Goal: Communication & Community: Answer question/provide support

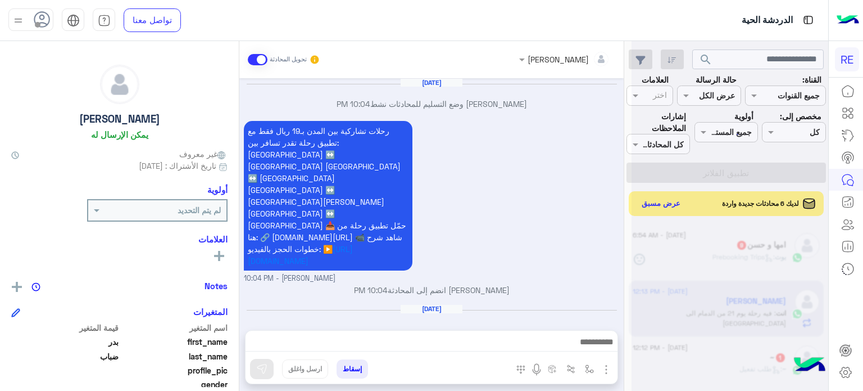
scroll to position [208, 0]
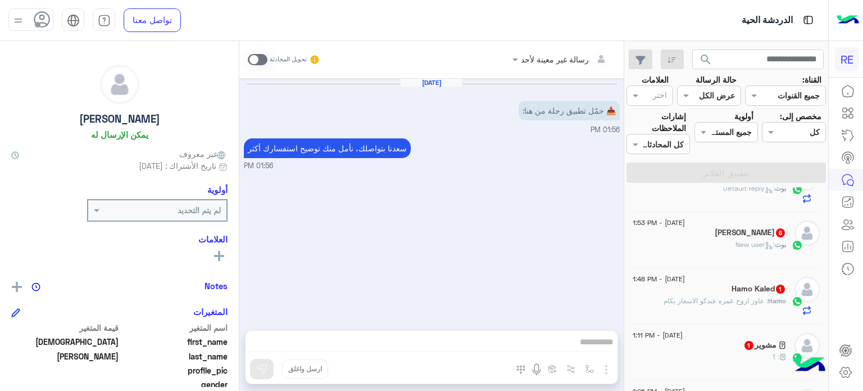
scroll to position [29, 0]
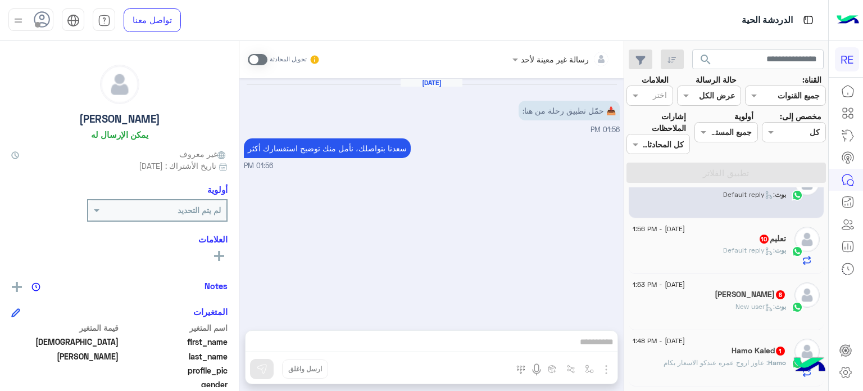
click at [717, 248] on div "[PERSON_NAME] : Default reply" at bounding box center [709, 255] width 153 height 20
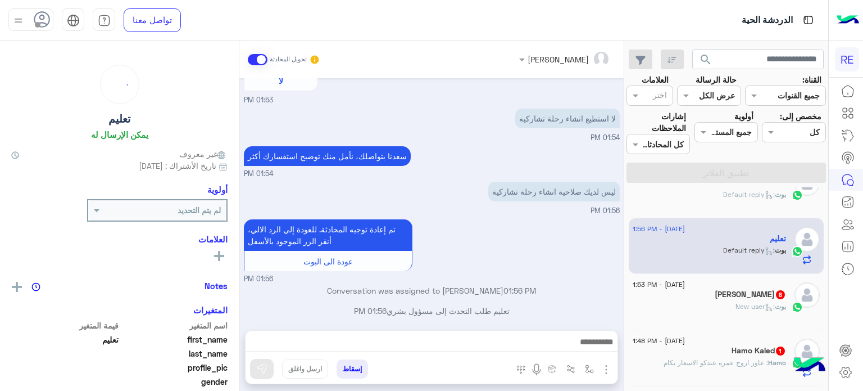
scroll to position [342, 0]
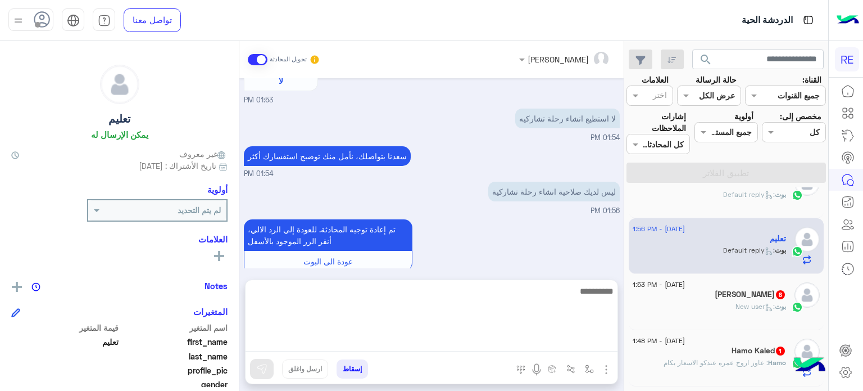
click at [382, 342] on textarea at bounding box center [432, 317] width 372 height 67
click at [447, 334] on textarea at bounding box center [432, 317] width 372 height 67
type textarea "**********"
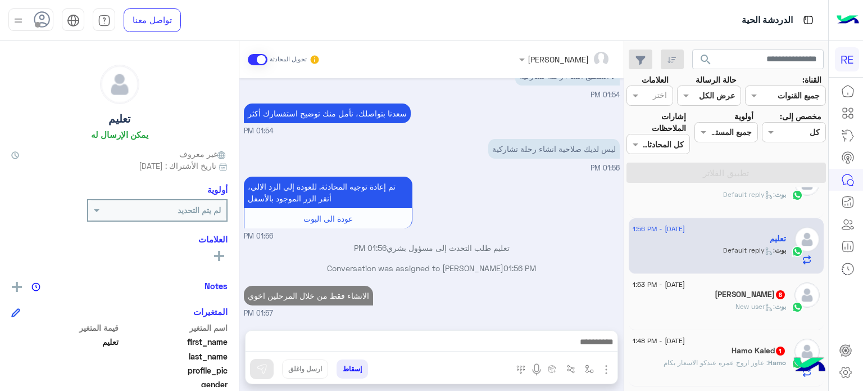
click at [750, 287] on div "[DATE] - 1:53 PM" at bounding box center [709, 285] width 153 height 7
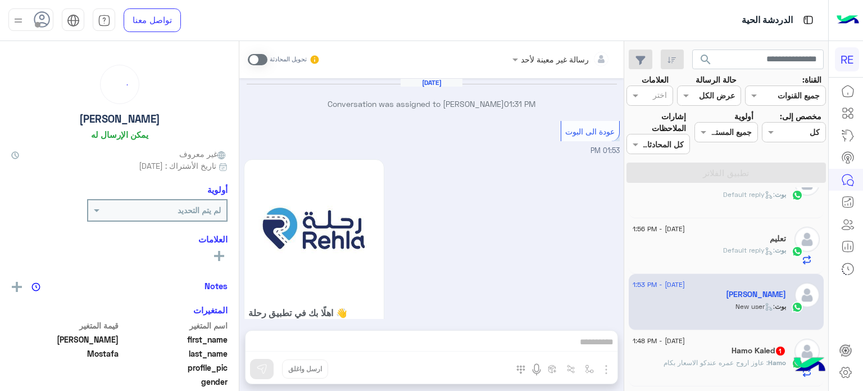
scroll to position [611, 0]
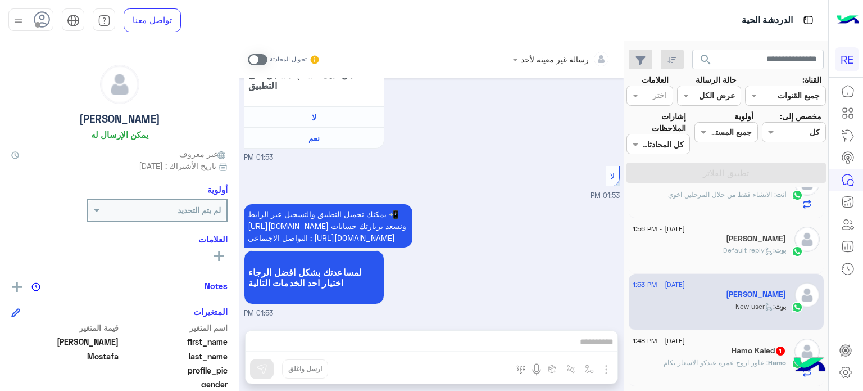
click at [733, 369] on div "Hamo : [PERSON_NAME] اروح عمره عندكو الاسعار بكام" at bounding box center [709, 367] width 153 height 20
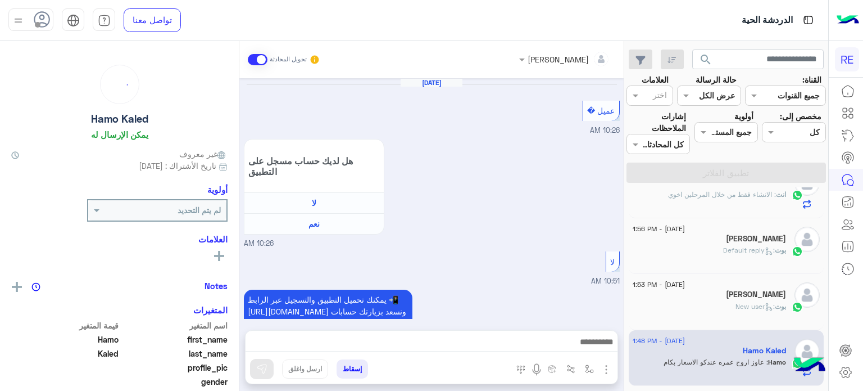
scroll to position [283, 0]
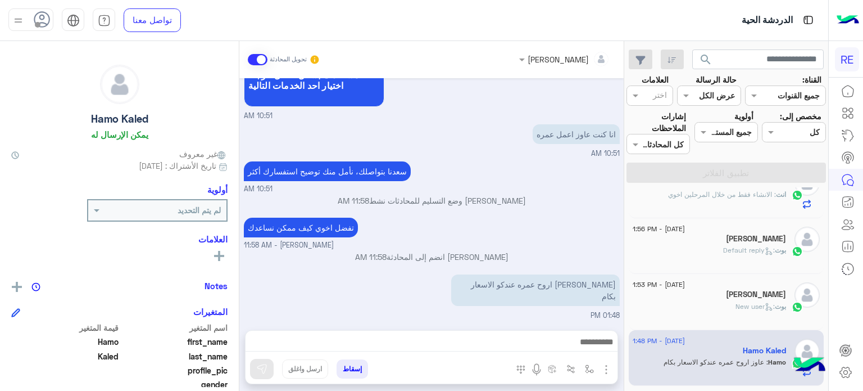
click at [491, 332] on div at bounding box center [432, 344] width 372 height 28
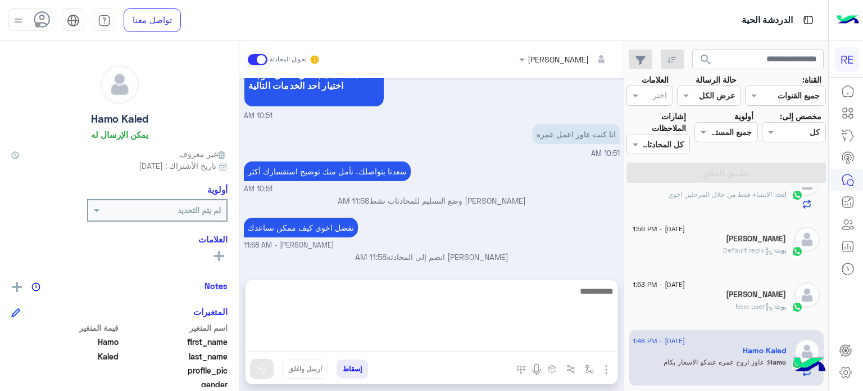
click at [481, 341] on textarea at bounding box center [432, 317] width 372 height 67
type textarea "*"
type textarea "**********"
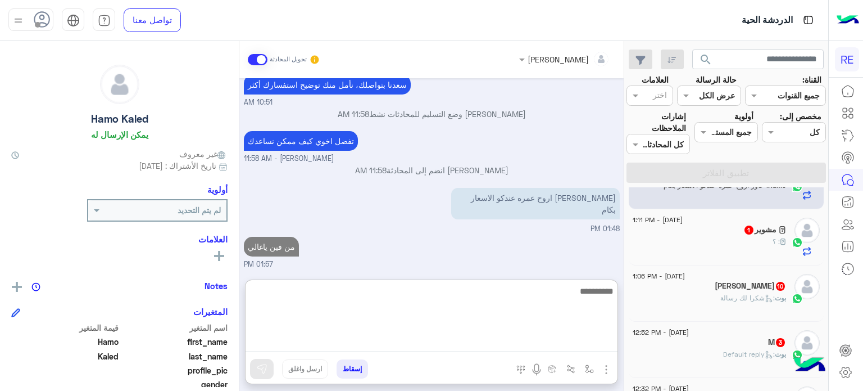
scroll to position [205, 0]
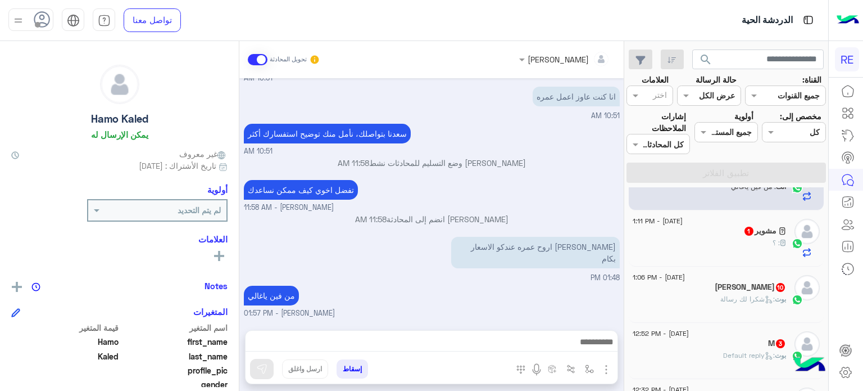
click at [745, 234] on span "1" at bounding box center [749, 230] width 9 height 9
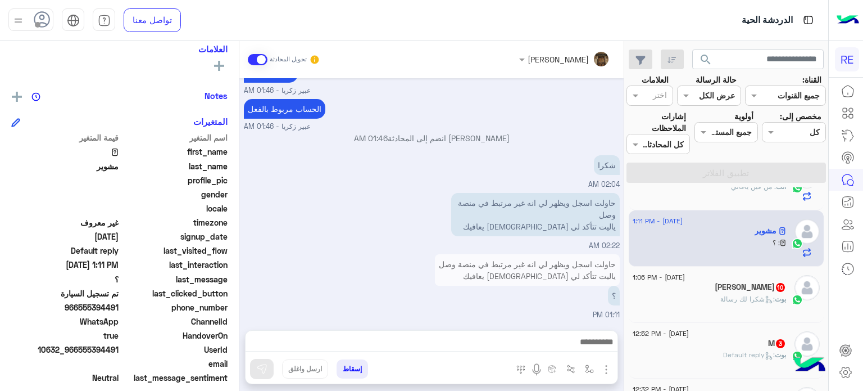
scroll to position [214, 0]
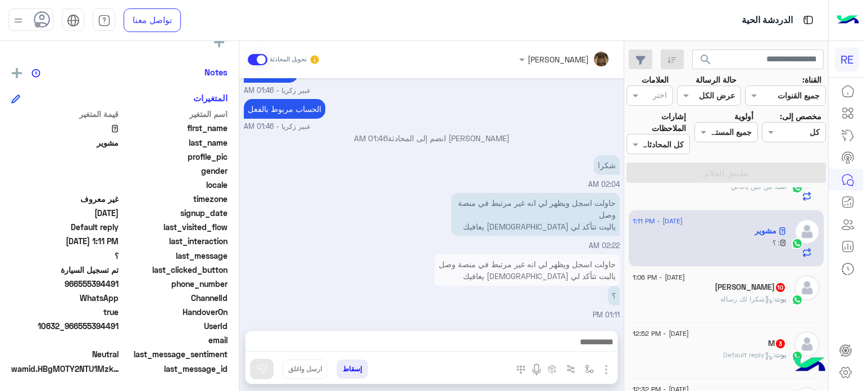
drag, startPoint x: 119, startPoint y: 329, endPoint x: 79, endPoint y: 329, distance: 40.5
click at [79, 329] on span "10632_966555394491" at bounding box center [64, 326] width 107 height 12
copy span "555394491"
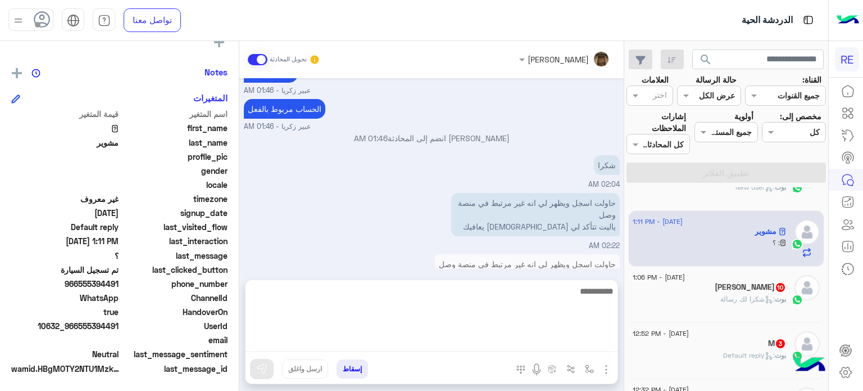
click at [479, 339] on textarea at bounding box center [432, 317] width 372 height 67
type textarea "**********"
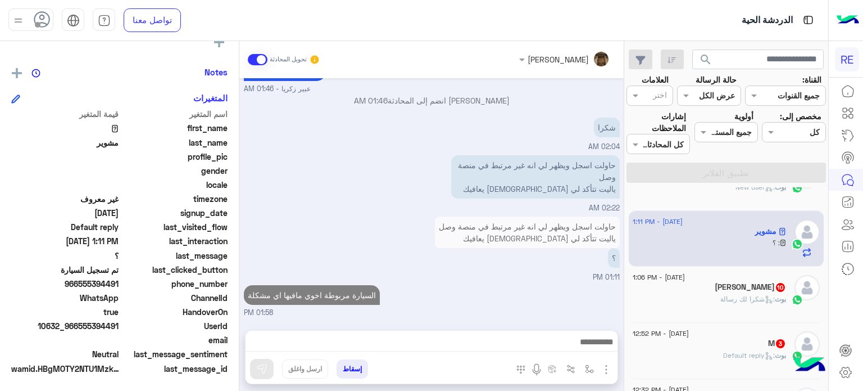
click at [740, 275] on div "[DATE] - 1:06 PM" at bounding box center [709, 278] width 153 height 7
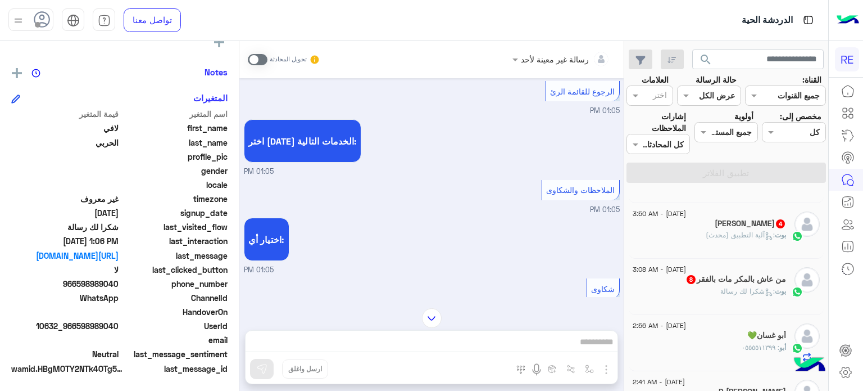
scroll to position [806, 0]
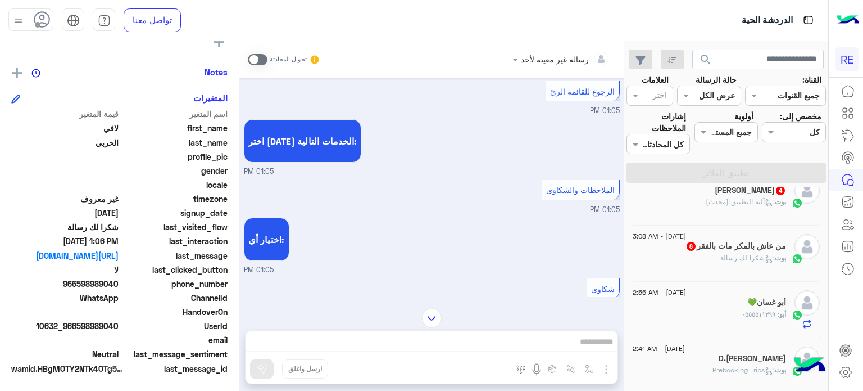
click at [734, 215] on div "بوت : آلية التطبيق (محدث)" at bounding box center [709, 207] width 153 height 20
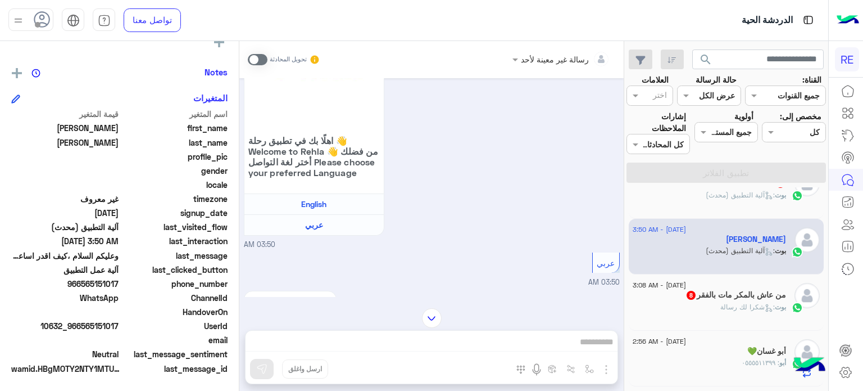
scroll to position [757, 0]
click at [742, 198] on span ": آلية التطبيق (محدث)" at bounding box center [740, 195] width 69 height 8
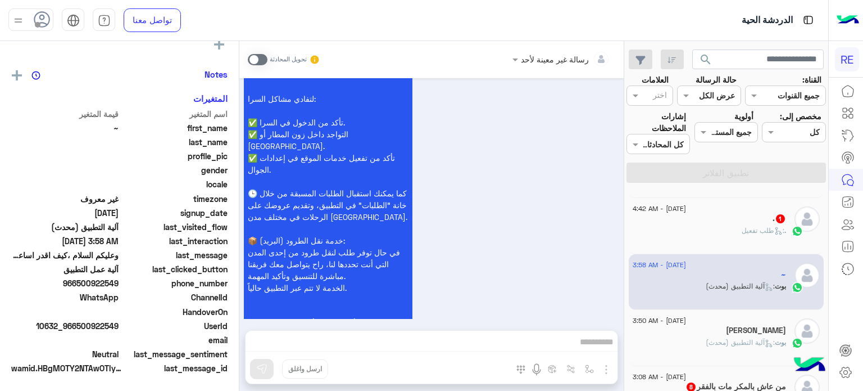
scroll to position [664, 0]
click at [750, 235] on span ": طلب تفعيل" at bounding box center [763, 232] width 43 height 8
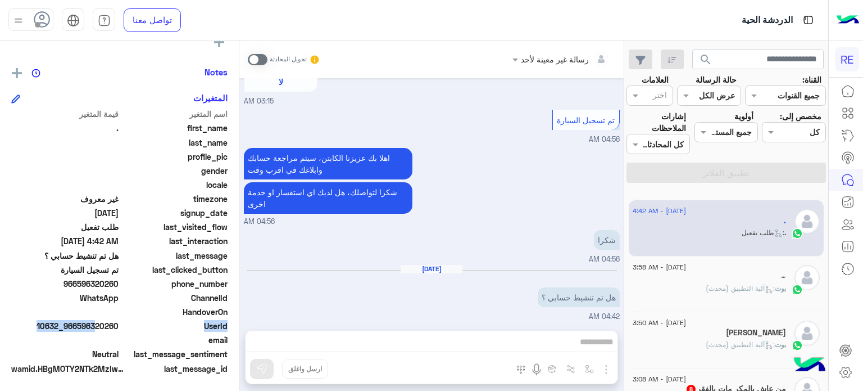
drag, startPoint x: 121, startPoint y: 322, endPoint x: 93, endPoint y: 332, distance: 30.2
click at [93, 332] on div "UserId 10632_966596320260" at bounding box center [119, 327] width 216 height 14
click at [112, 328] on span "10632_966596320260" at bounding box center [64, 326] width 107 height 12
drag, startPoint x: 120, startPoint y: 324, endPoint x: 78, endPoint y: 323, distance: 42.2
click at [78, 323] on div "UserId 10632_966596320260" at bounding box center [119, 327] width 216 height 14
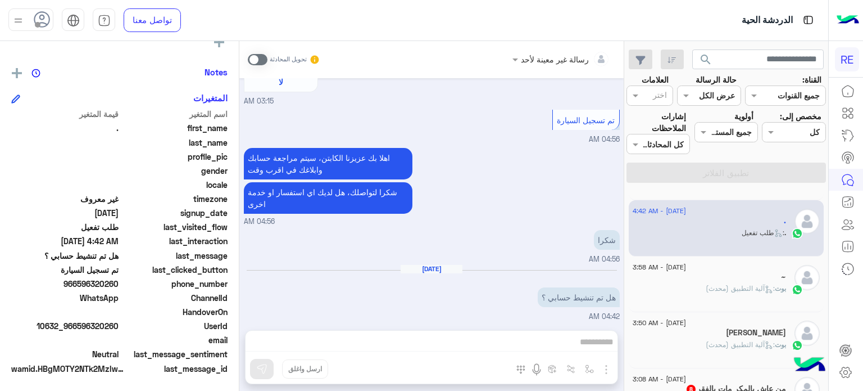
copy span "596320260"
click at [503, 343] on div "رسالة غير معينة لأحد تحويل المحادثة [DATE] عربي 03:15 AM هل أنت ؟ كابتن 👨🏻‍✈️ ع…" at bounding box center [431, 218] width 384 height 354
click at [481, 344] on div "رسالة غير معينة لأحد تحويل المحادثة [DATE] عربي 03:15 AM هل أنت ؟ كابتن 👨🏻‍✈️ ع…" at bounding box center [431, 218] width 384 height 354
click at [265, 57] on span at bounding box center [258, 59] width 20 height 11
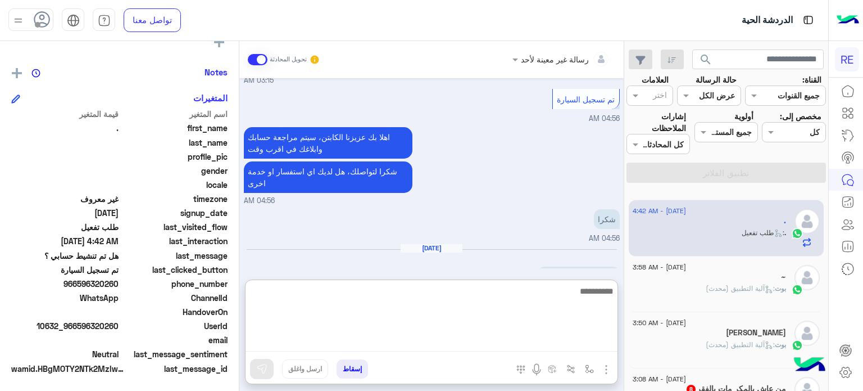
click at [458, 346] on textarea at bounding box center [432, 317] width 372 height 67
type textarea "**********"
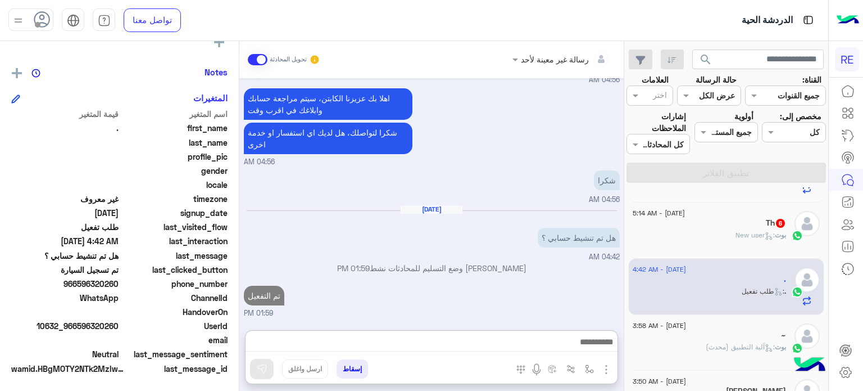
scroll to position [865, 0]
click at [754, 238] on span ": New user" at bounding box center [755, 234] width 39 height 8
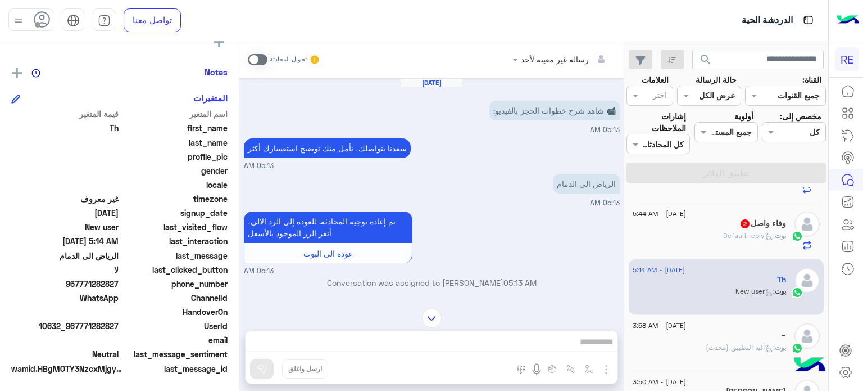
click at [253, 57] on span at bounding box center [258, 59] width 20 height 11
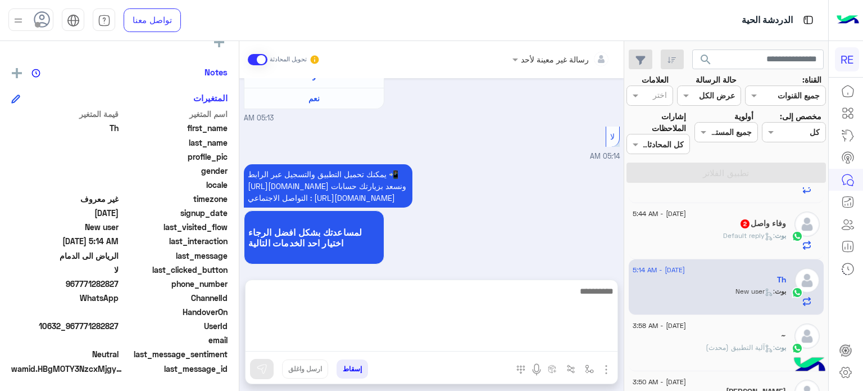
click at [563, 344] on textarea at bounding box center [432, 317] width 372 height 67
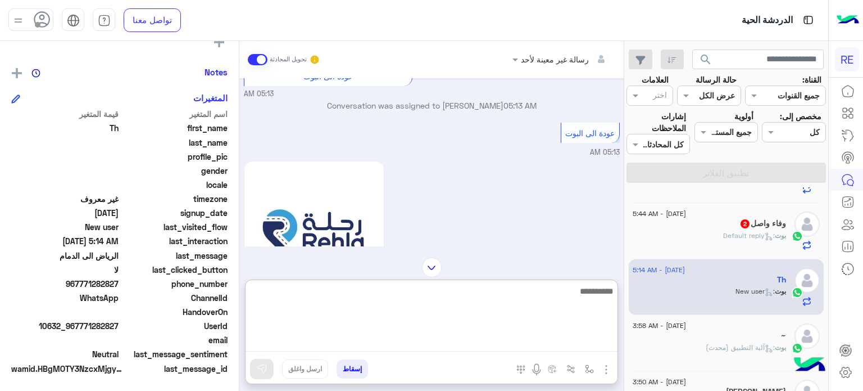
scroll to position [0, 0]
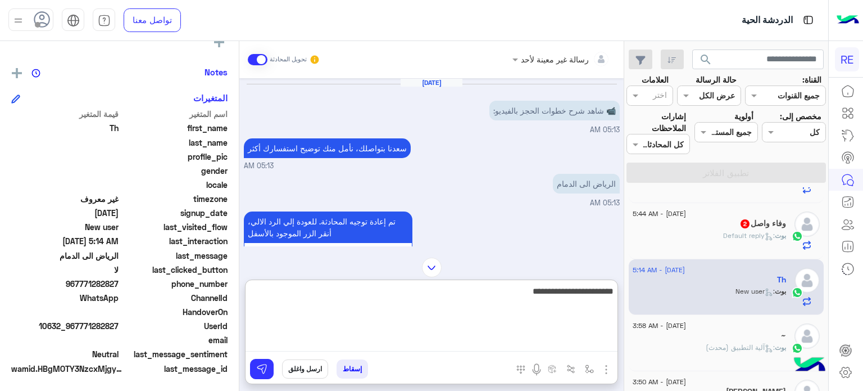
type textarea "**********"
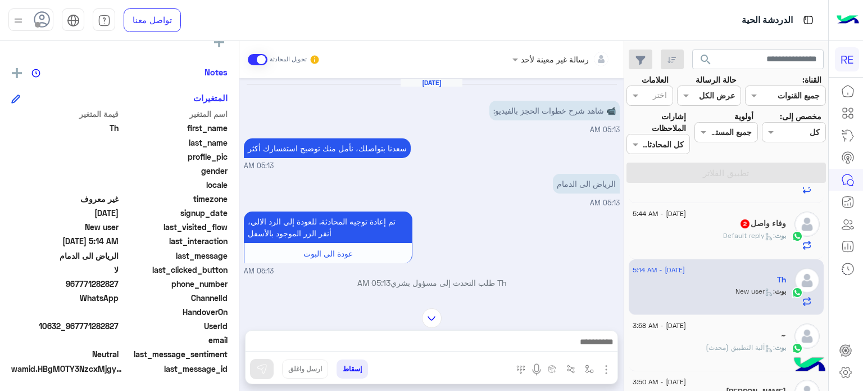
click at [747, 230] on div "وفاء واصل 2" at bounding box center [709, 225] width 153 height 12
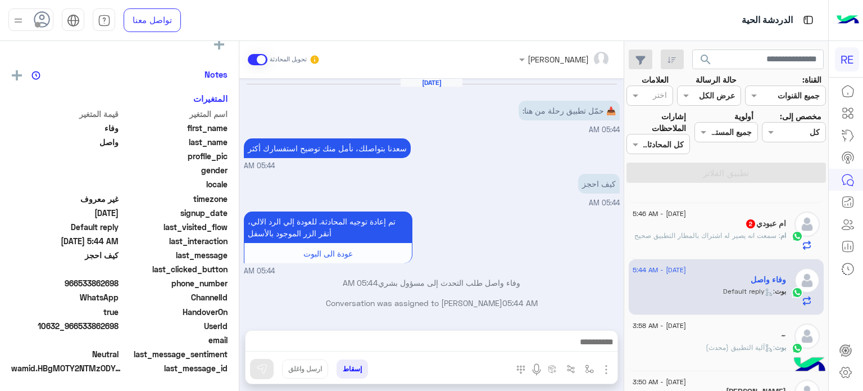
scroll to position [214, 0]
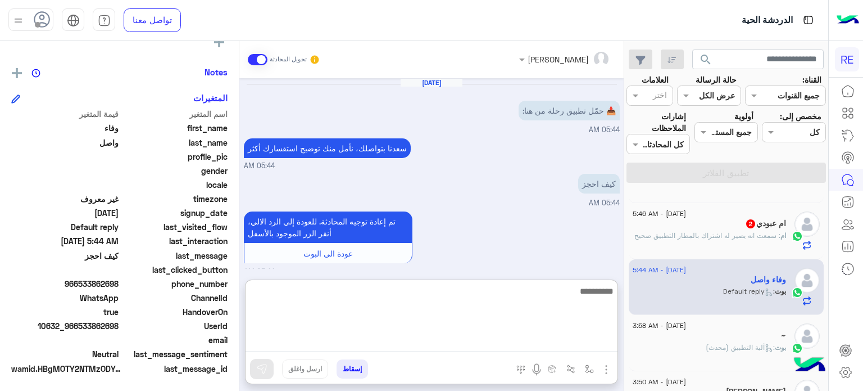
click at [505, 341] on textarea at bounding box center [432, 317] width 372 height 67
type textarea "**********"
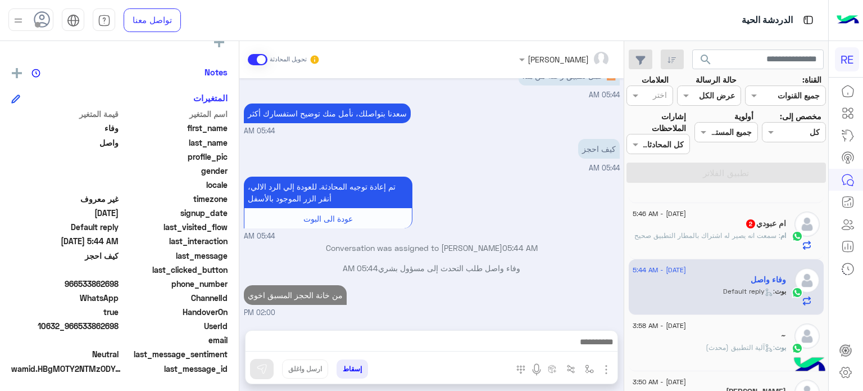
scroll to position [58, 0]
click at [695, 225] on div "ام عبودي 2" at bounding box center [709, 225] width 153 height 12
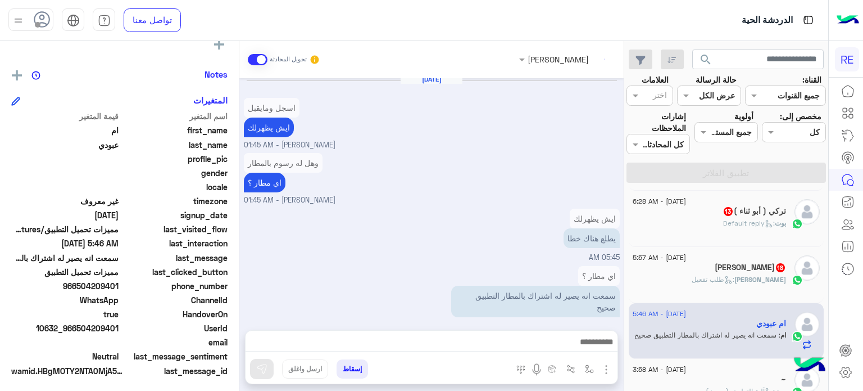
scroll to position [214, 0]
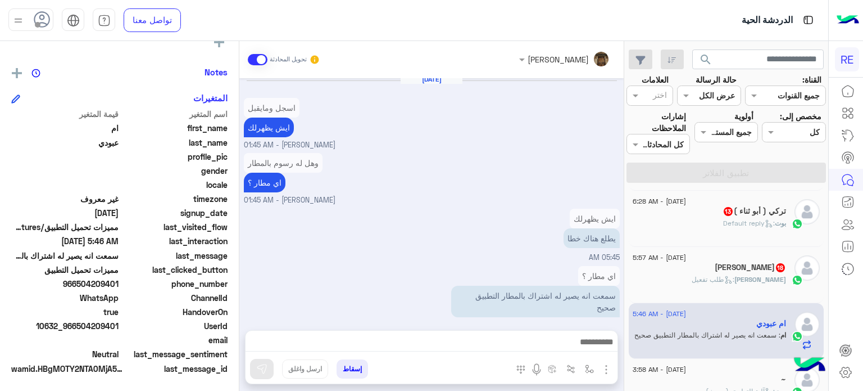
click at [724, 258] on div "[DATE] - 5:57 AM" at bounding box center [709, 258] width 153 height 7
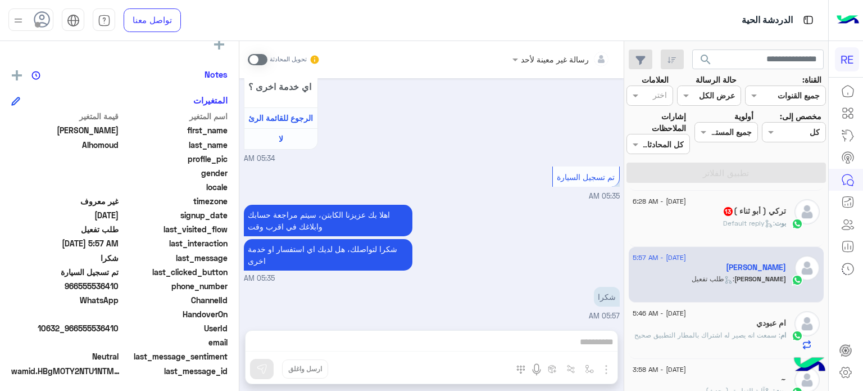
scroll to position [214, 0]
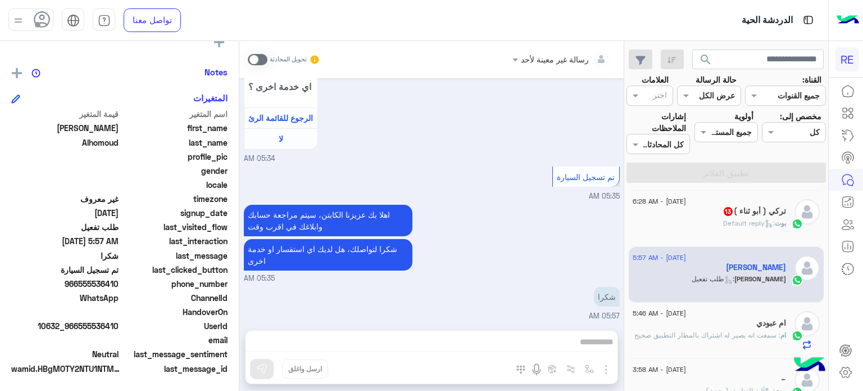
click at [758, 221] on span ": Default reply" at bounding box center [749, 223] width 52 height 8
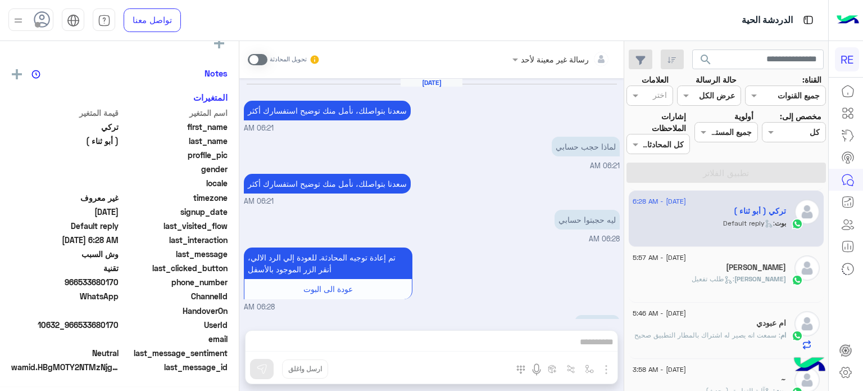
scroll to position [211, 0]
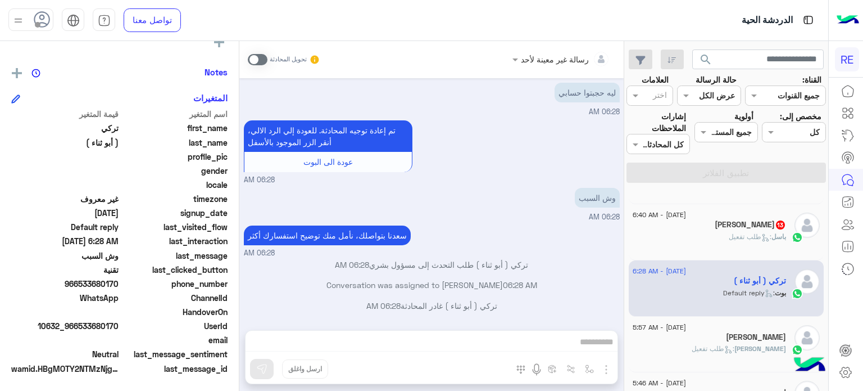
drag, startPoint x: 118, startPoint y: 324, endPoint x: 79, endPoint y: 329, distance: 39.6
click at [79, 329] on span "10632_966533680170" at bounding box center [64, 326] width 107 height 12
copy span "533680170"
click at [353, 341] on div "رسالة غير معينة لأحد تحويل المحادثة [DATE] [PERSON_NAME] بتواصلك، نأمل منك توضي…" at bounding box center [431, 218] width 384 height 354
click at [256, 61] on span at bounding box center [258, 59] width 20 height 11
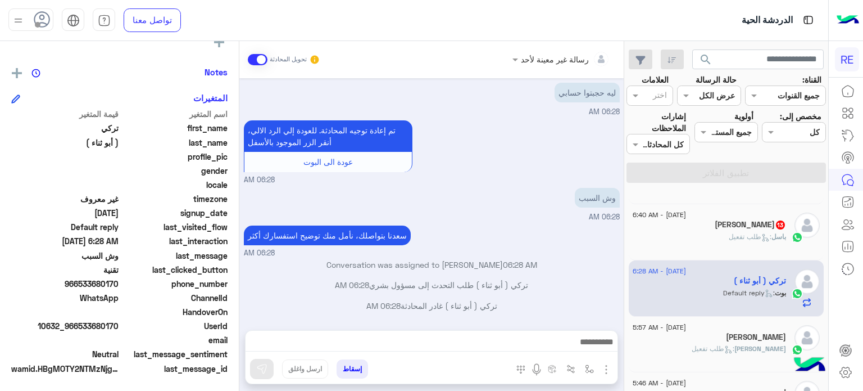
scroll to position [148, 0]
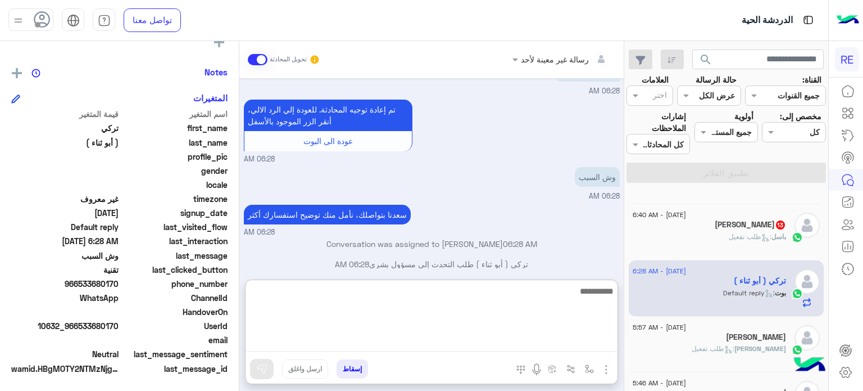
click at [459, 341] on textarea at bounding box center [432, 317] width 372 height 67
type textarea "**********"
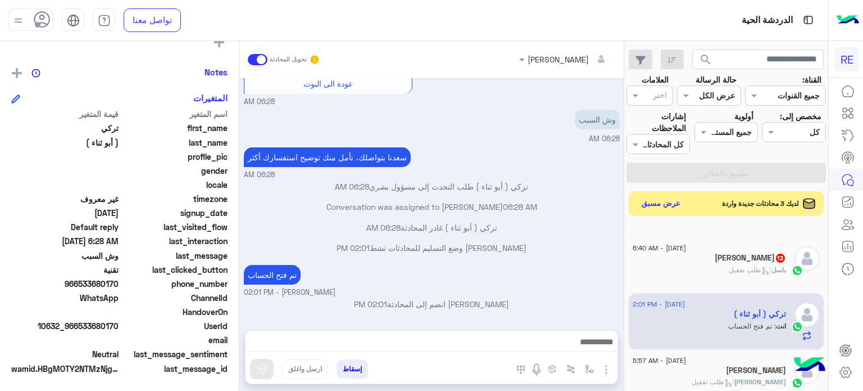
scroll to position [234, 0]
click at [706, 269] on div "باسل : طلب تفعيل" at bounding box center [709, 275] width 153 height 20
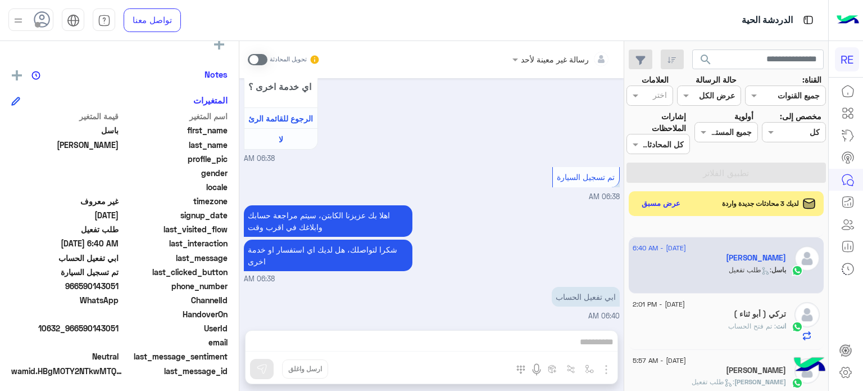
scroll to position [214, 0]
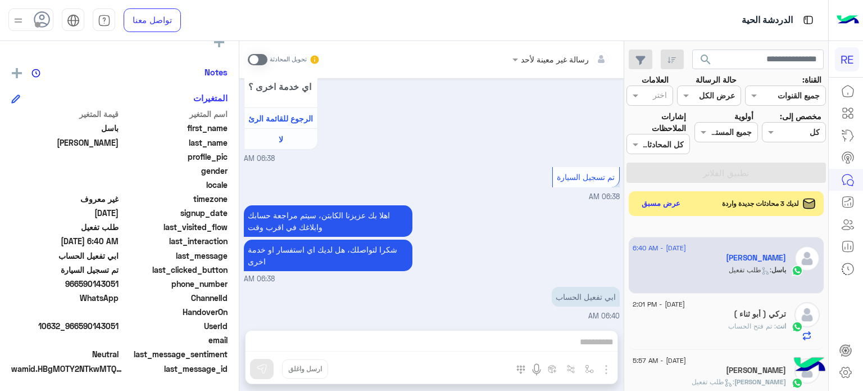
drag, startPoint x: 119, startPoint y: 282, endPoint x: 81, endPoint y: 284, distance: 37.7
click at [81, 284] on span "966590143051" at bounding box center [64, 284] width 107 height 12
copy span "590143051"
click at [491, 339] on div "رسالة غير معينة لأحد تحويل المحادثة [DATE] يمكنك الاطلاع على شروط الانضمام لرحل…" at bounding box center [431, 218] width 384 height 354
click at [252, 54] on span at bounding box center [258, 59] width 20 height 11
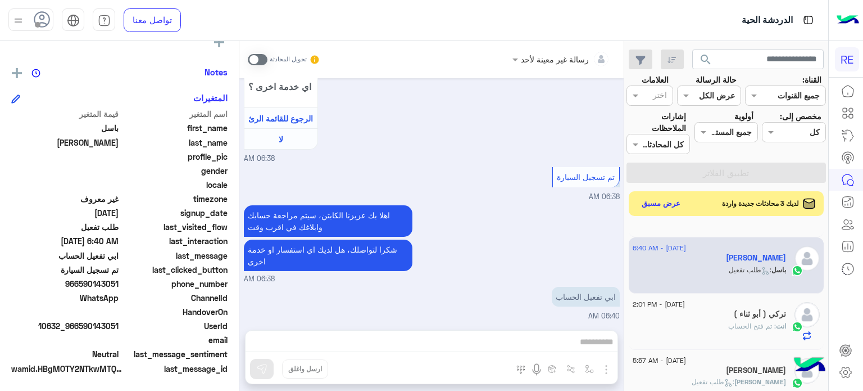
scroll to position [1190, 0]
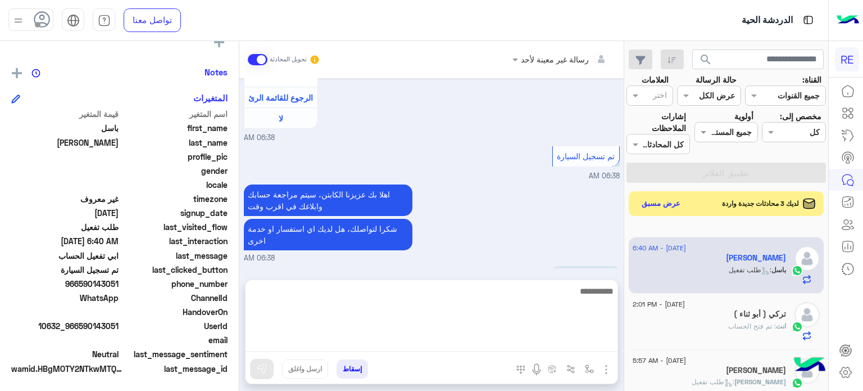
click at [489, 336] on textarea at bounding box center [432, 317] width 372 height 67
type textarea "**********"
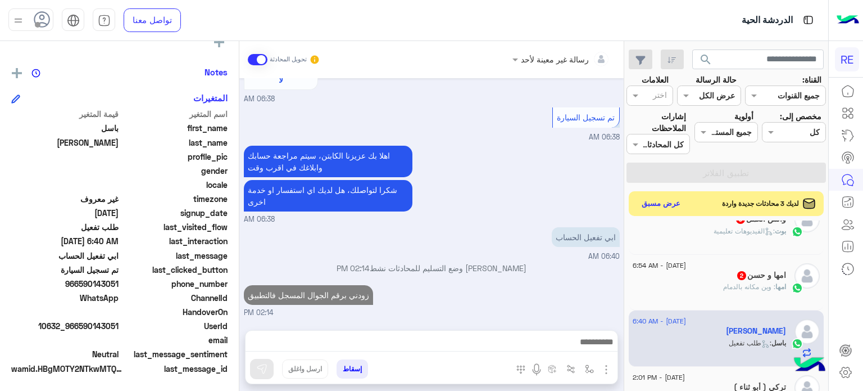
scroll to position [1246, 0]
click at [769, 302] on div "[DATE] - 6:54 AM امها و حسن 2 امها : وين مكانه بالدمام" at bounding box center [727, 283] width 196 height 56
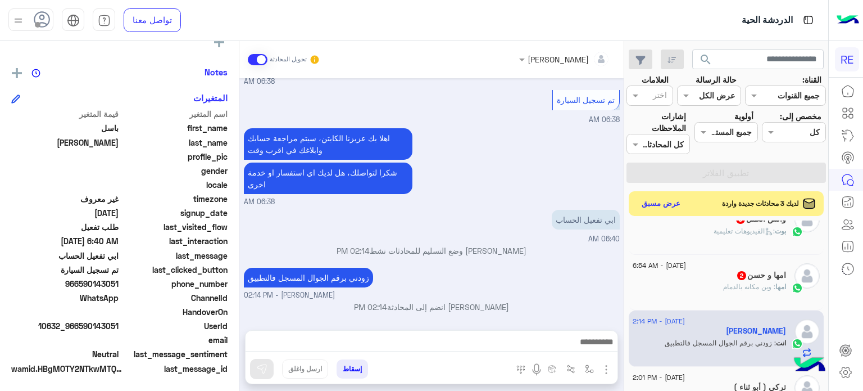
click at [755, 294] on div "امها : وين مكانه بالدمام" at bounding box center [709, 292] width 153 height 20
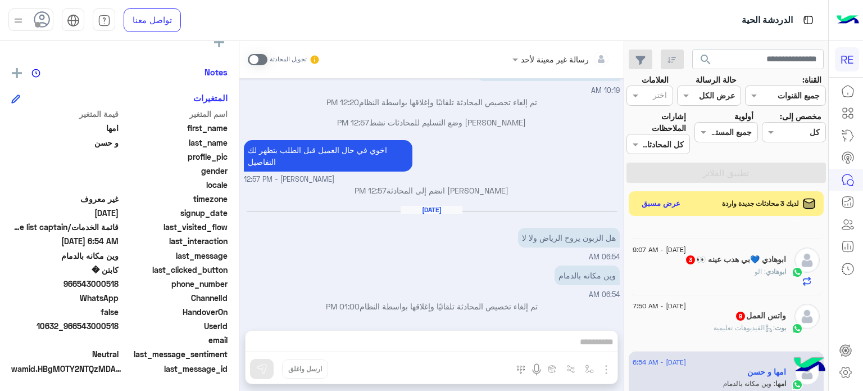
scroll to position [321, 0]
click at [695, 317] on div "واتس العمل 9" at bounding box center [709, 317] width 153 height 12
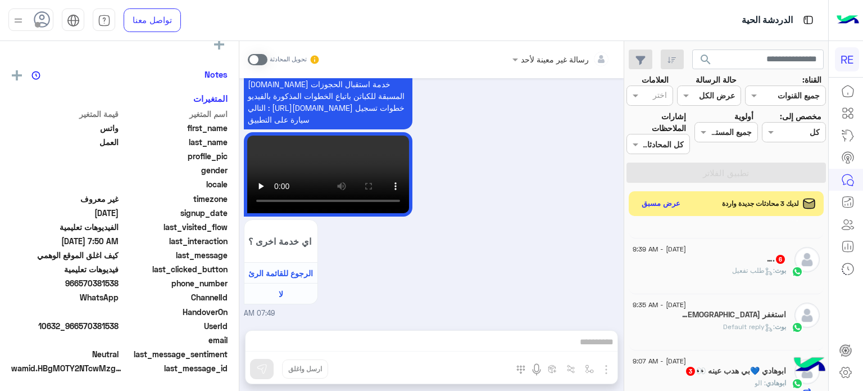
scroll to position [179, 0]
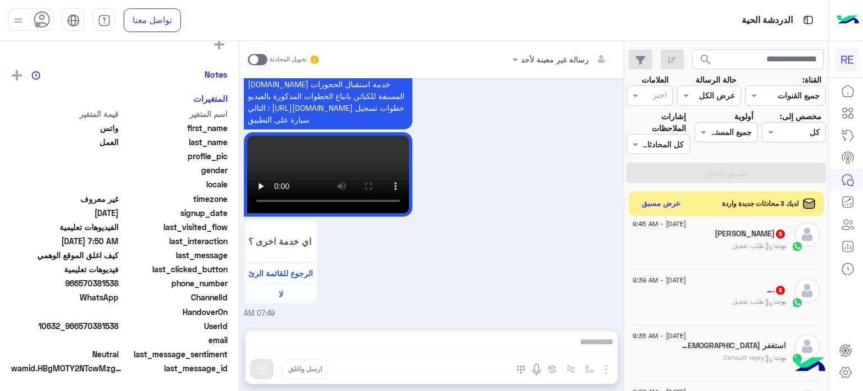
click at [697, 356] on div "[PERSON_NAME] : Default reply" at bounding box center [709, 362] width 153 height 20
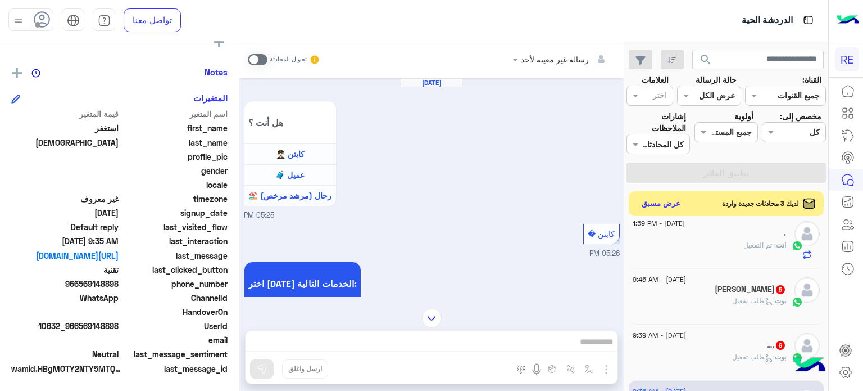
scroll to position [663, 0]
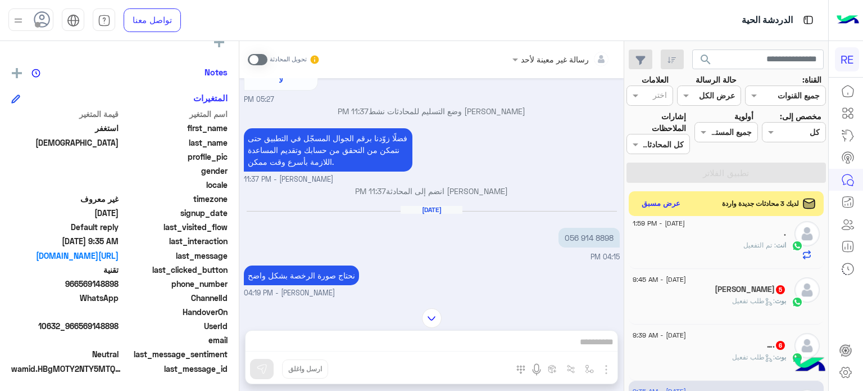
click at [732, 298] on span ": طلب تفعيل" at bounding box center [753, 300] width 43 height 8
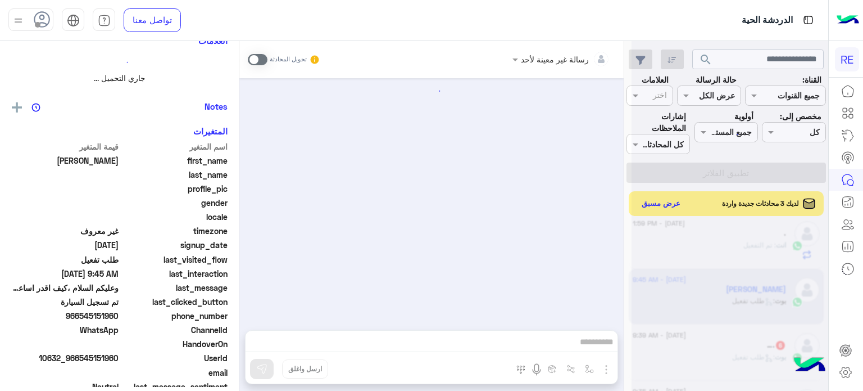
scroll to position [246, 0]
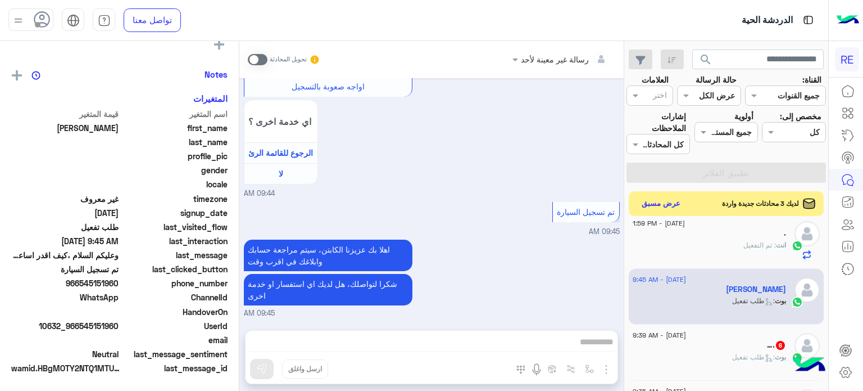
click at [726, 344] on div "…. 6" at bounding box center [709, 346] width 153 height 12
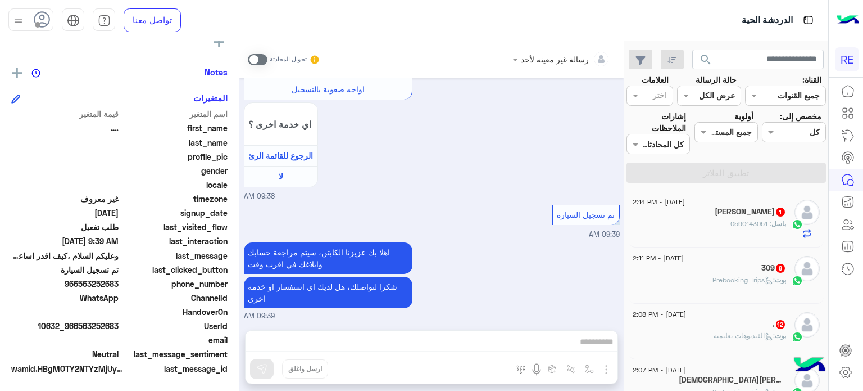
click at [747, 211] on h5 "[PERSON_NAME] 1" at bounding box center [750, 212] width 71 height 10
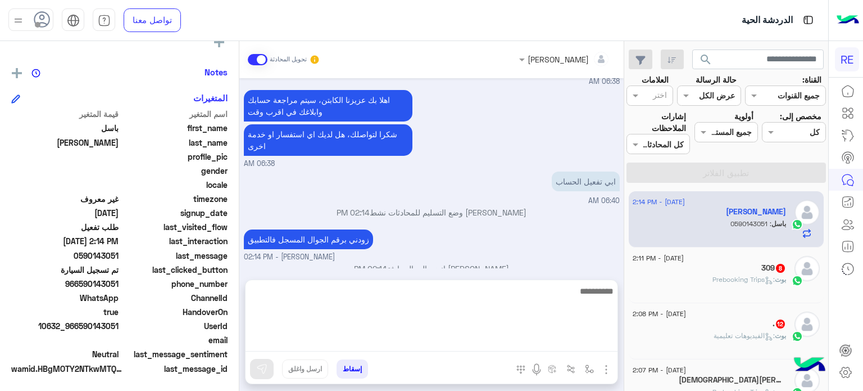
click at [551, 339] on textarea at bounding box center [432, 317] width 372 height 67
type textarea "**********"
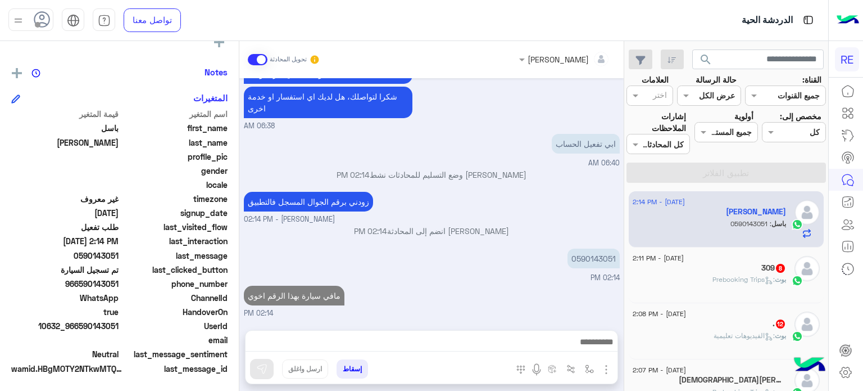
click at [748, 267] on div "309 8" at bounding box center [709, 269] width 153 height 12
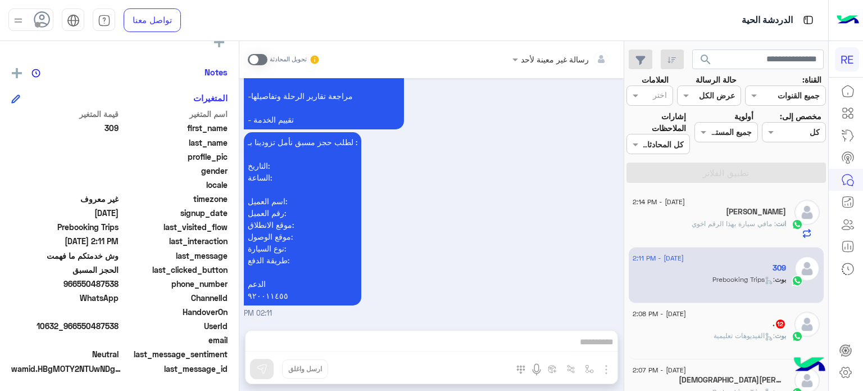
click at [753, 328] on div ". 12" at bounding box center [709, 325] width 153 height 12
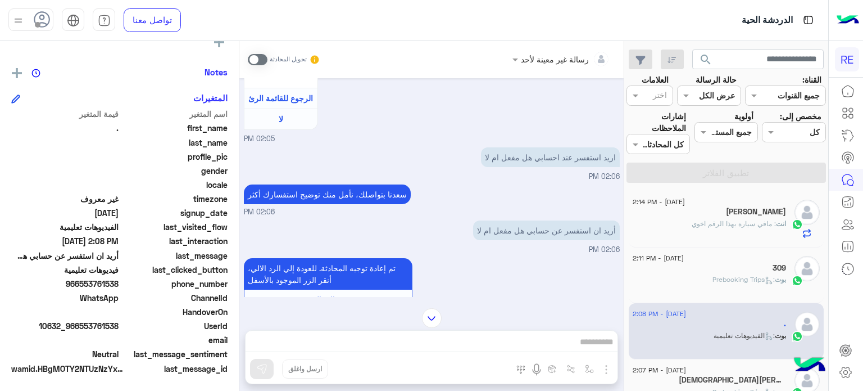
drag, startPoint x: 119, startPoint y: 280, endPoint x: 80, endPoint y: 284, distance: 39.0
click at [80, 284] on span "966553761538" at bounding box center [64, 284] width 107 height 12
copy span "553761538"
click at [534, 341] on div "رسالة غير معينة لأحد تحويل المحادثة [DATE] يمكنك الاطلاع على شروط الانضمام لرحل…" at bounding box center [431, 218] width 384 height 354
click at [254, 61] on span at bounding box center [258, 59] width 20 height 11
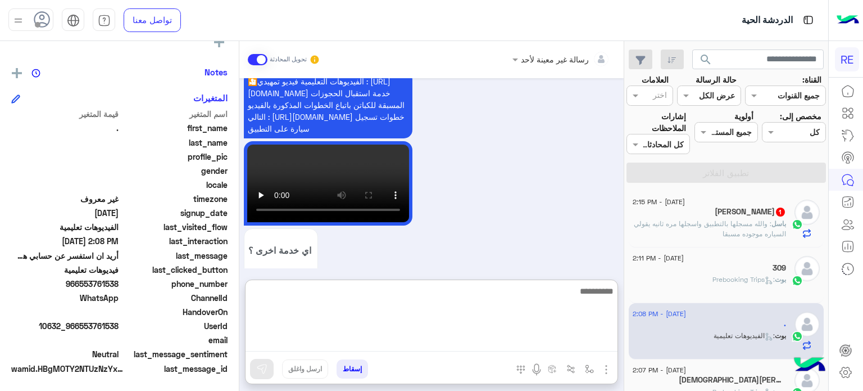
click at [436, 339] on textarea at bounding box center [432, 317] width 372 height 67
type textarea "**********"
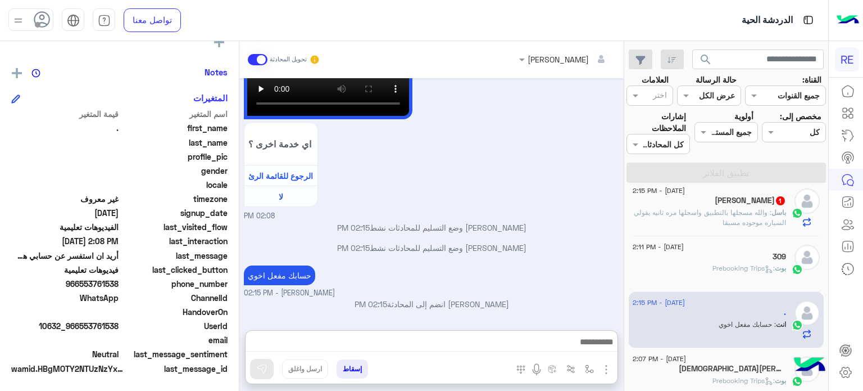
click at [739, 206] on div "[PERSON_NAME] 1" at bounding box center [709, 202] width 153 height 12
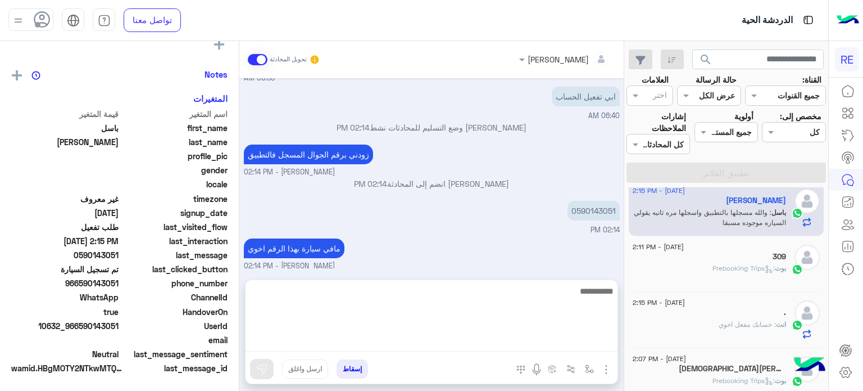
click at [552, 340] on textarea at bounding box center [432, 317] width 372 height 67
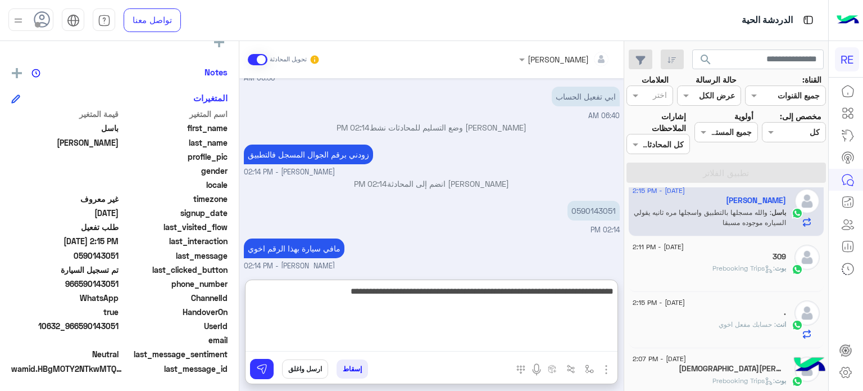
type textarea "**********"
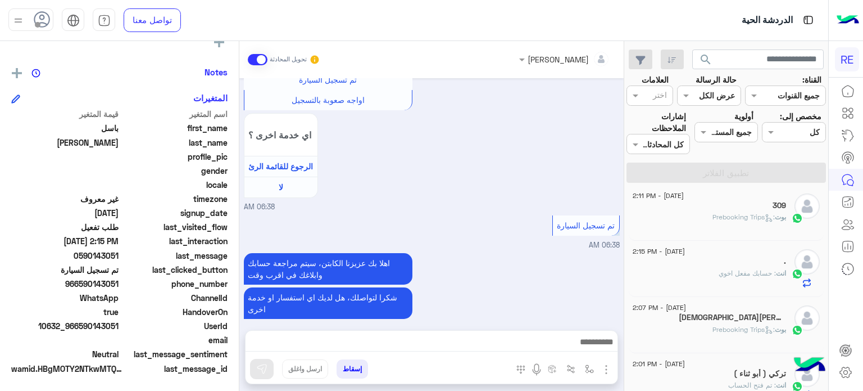
click at [738, 317] on h5 "[DEMOGRAPHIC_DATA][PERSON_NAME] 6" at bounding box center [732, 317] width 107 height 10
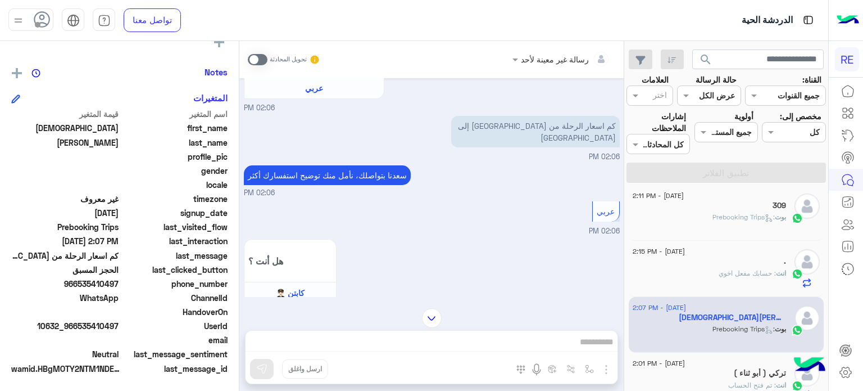
scroll to position [288, 0]
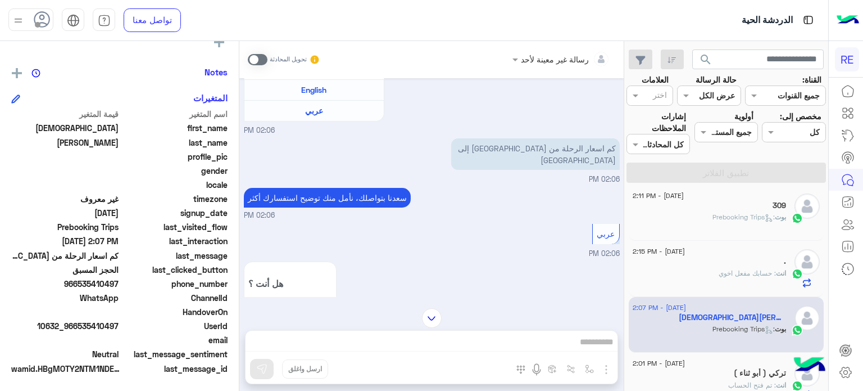
click at [260, 60] on span at bounding box center [258, 59] width 20 height 11
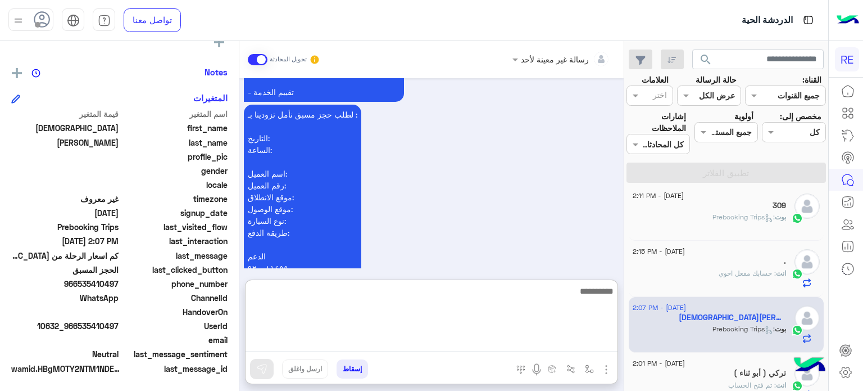
click at [410, 341] on textarea at bounding box center [432, 317] width 372 height 67
type textarea "**********"
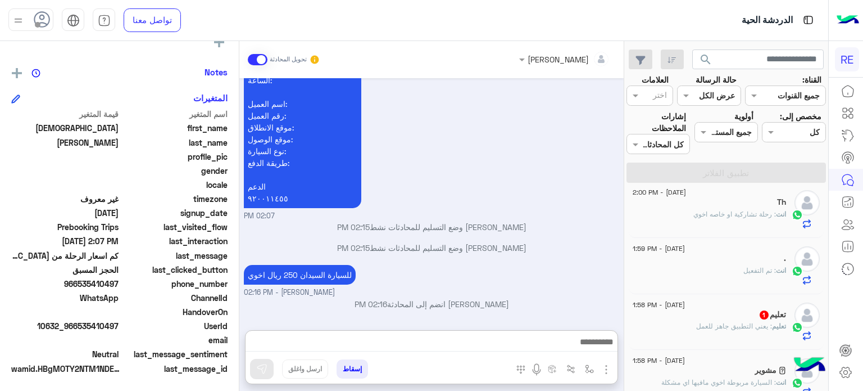
scroll to position [1201, 0]
click at [722, 312] on div "تعليم 1" at bounding box center [709, 316] width 153 height 12
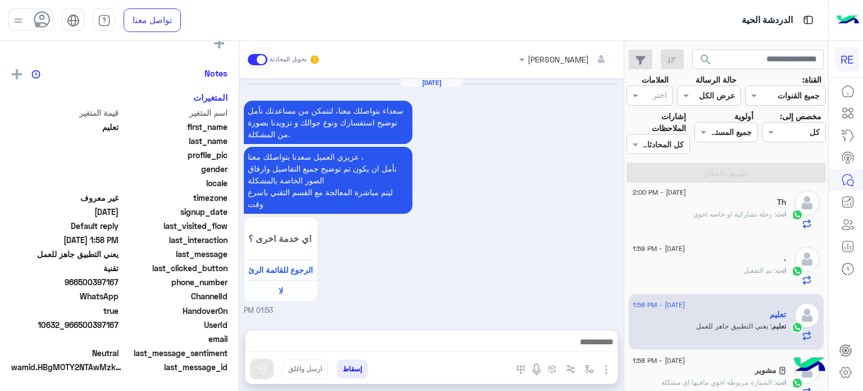
scroll to position [211, 0]
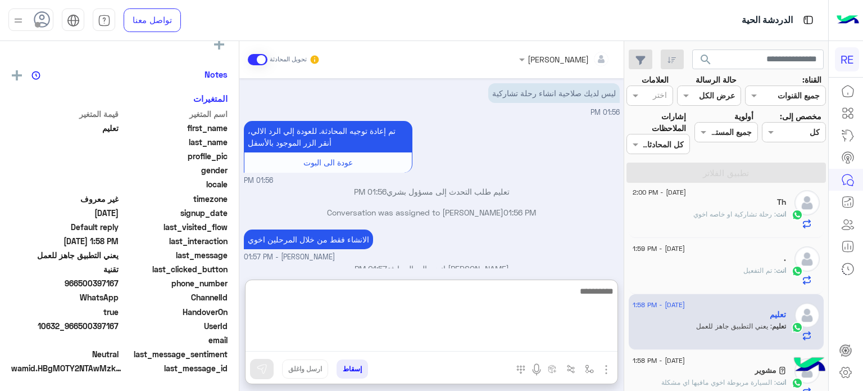
click at [528, 342] on textarea at bounding box center [432, 317] width 372 height 67
type textarea "******"
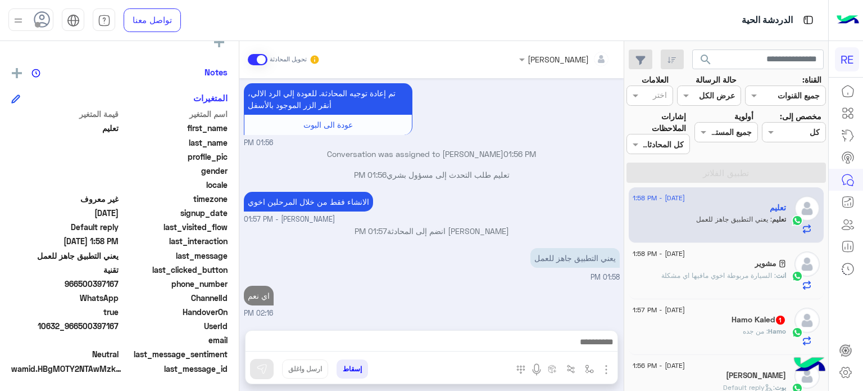
click at [704, 321] on div "Hamo Kaled 1" at bounding box center [709, 321] width 153 height 12
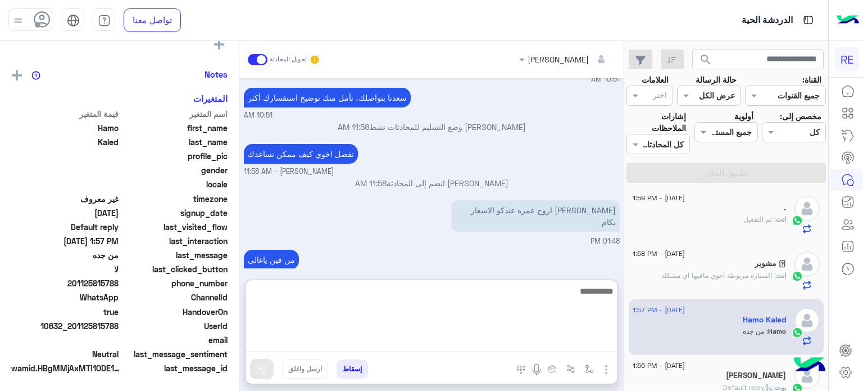
click at [491, 334] on textarea at bounding box center [432, 317] width 372 height 67
type textarea "**********"
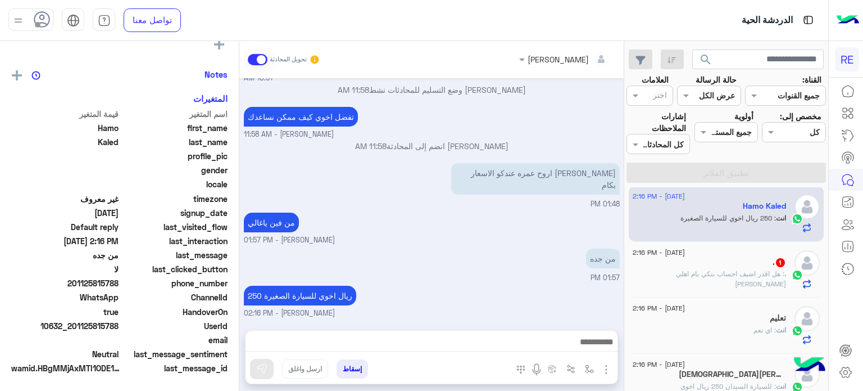
click at [714, 269] on p ". : هل اقدر اضيف احساب بنكي بام اهلي [PERSON_NAME]" at bounding box center [709, 279] width 153 height 20
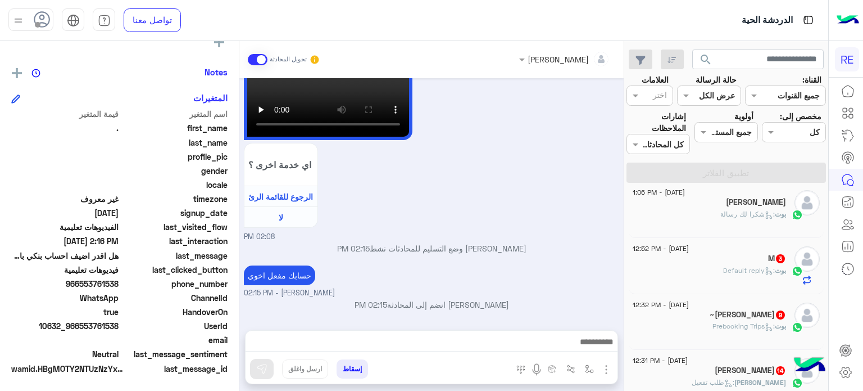
click at [761, 269] on span ": Default reply" at bounding box center [749, 270] width 52 height 8
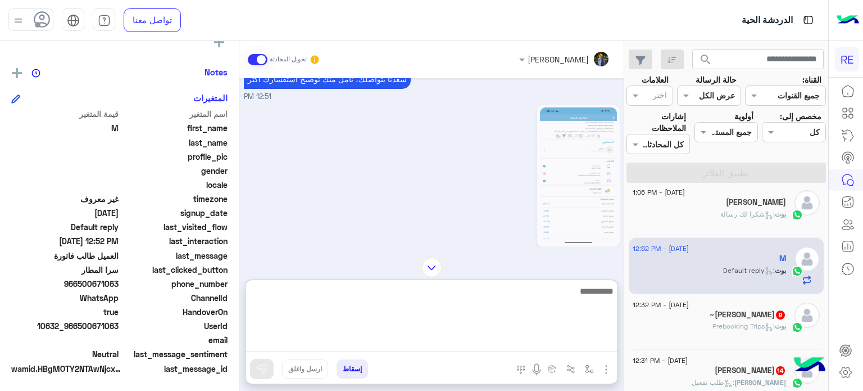
click at [507, 341] on textarea at bounding box center [432, 317] width 372 height 67
type textarea "**********"
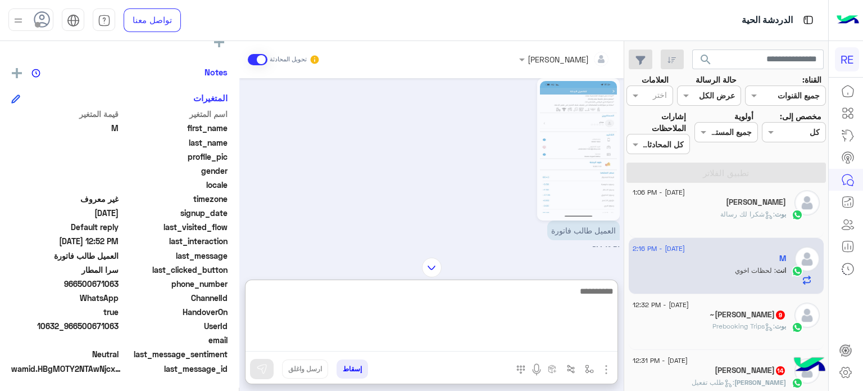
paste textarea "**********"
type textarea "**********"
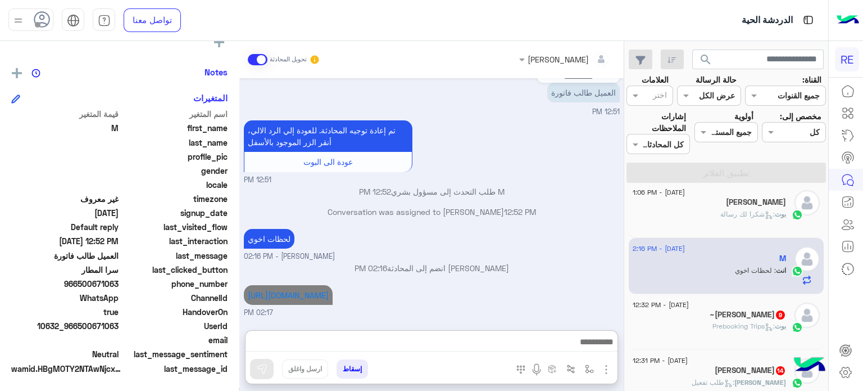
scroll to position [779, 0]
click at [670, 314] on div "~[PERSON_NAME] 9" at bounding box center [709, 316] width 153 height 12
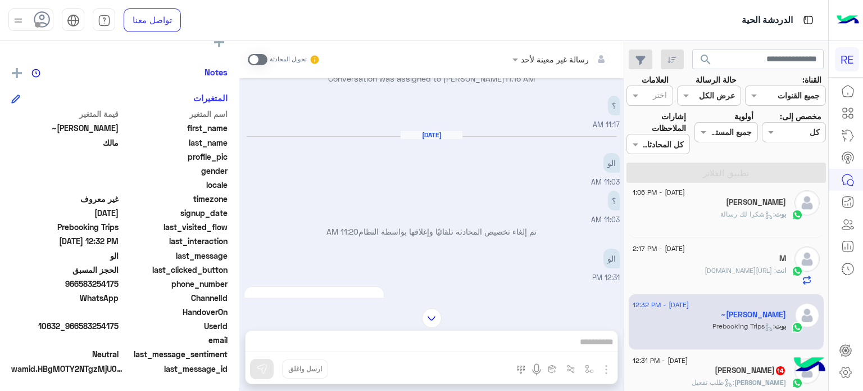
scroll to position [170, 0]
click at [256, 60] on span at bounding box center [258, 59] width 20 height 11
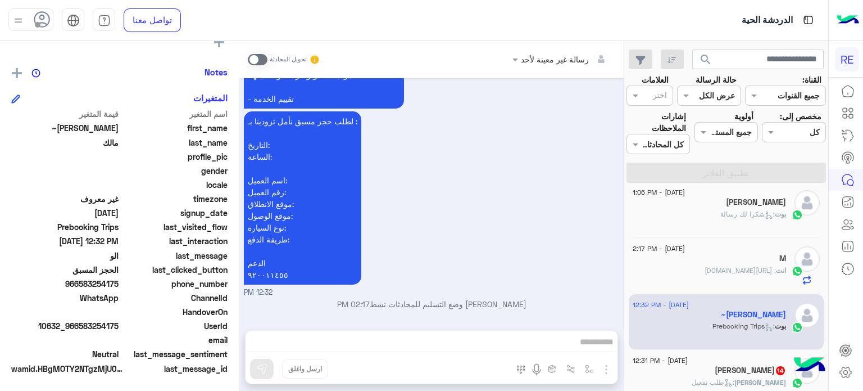
click at [442, 338] on div "رسالة غير معينة لأحد تحويل المحادثة [DATE] الو ما رديت علي عندكم أي رحلة الصبح …" at bounding box center [431, 218] width 384 height 354
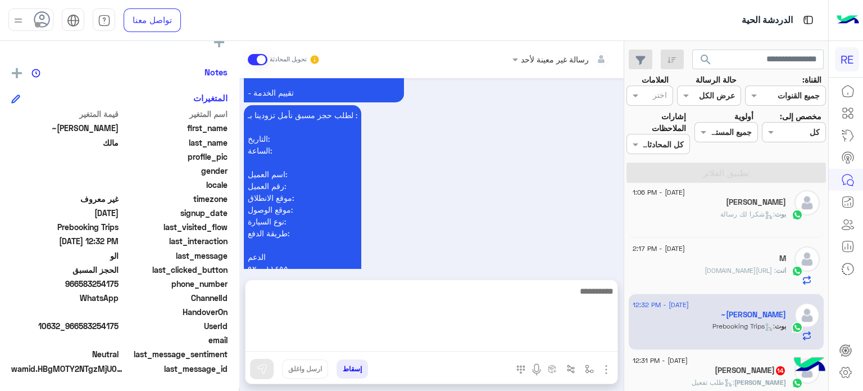
click at [442, 338] on textarea at bounding box center [432, 317] width 372 height 67
type textarea "**********"
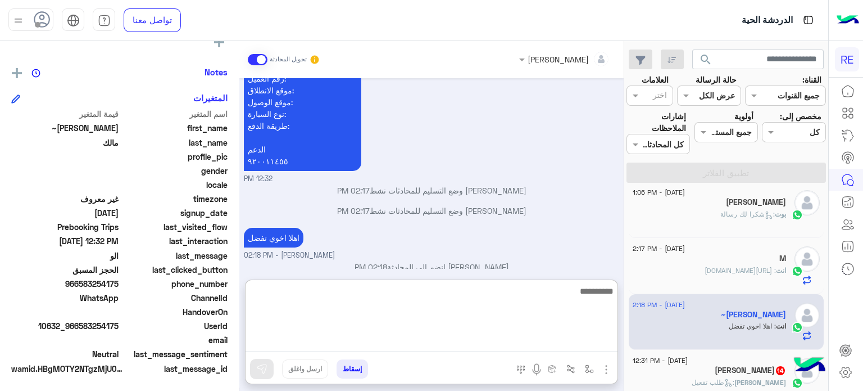
scroll to position [841, 0]
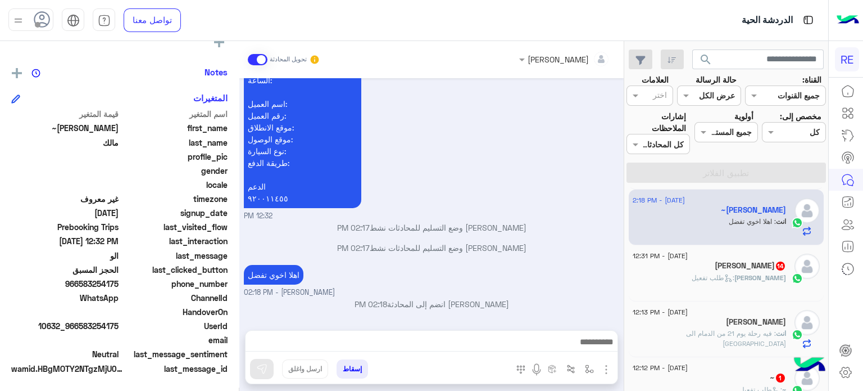
click at [740, 273] on p "[PERSON_NAME] : طلب تفعيل" at bounding box center [739, 278] width 94 height 10
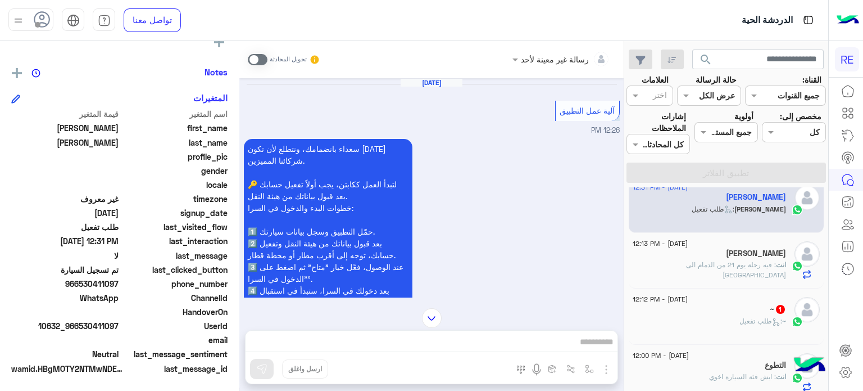
scroll to position [1029, 0]
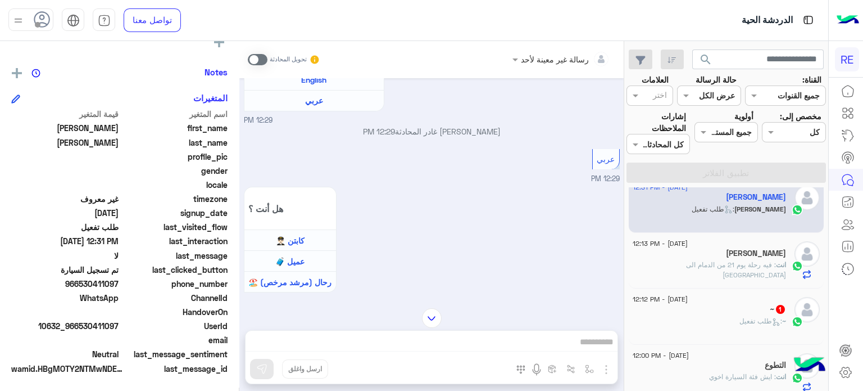
drag, startPoint x: 119, startPoint y: 325, endPoint x: 80, endPoint y: 329, distance: 38.5
click at [80, 329] on span "10632_966530411097" at bounding box center [64, 326] width 107 height 12
copy span "530411097"
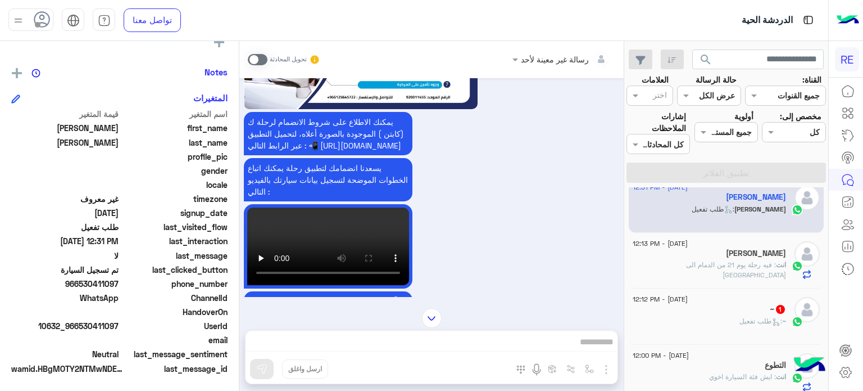
scroll to position [1803, 0]
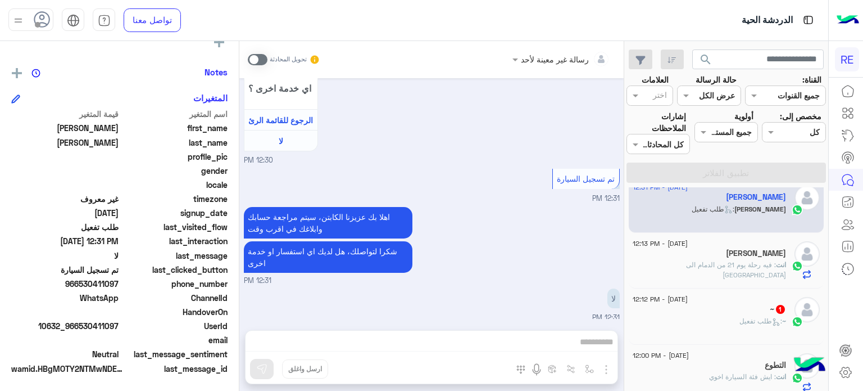
click at [502, 333] on div "رسالة غير معينة لأحد تحويل المحادثة [DATE] آلية عمل التطبيق 12:26 PM سعداء بانض…" at bounding box center [431, 218] width 384 height 354
click at [746, 333] on div "~ : طلب تفعيل" at bounding box center [709, 326] width 153 height 20
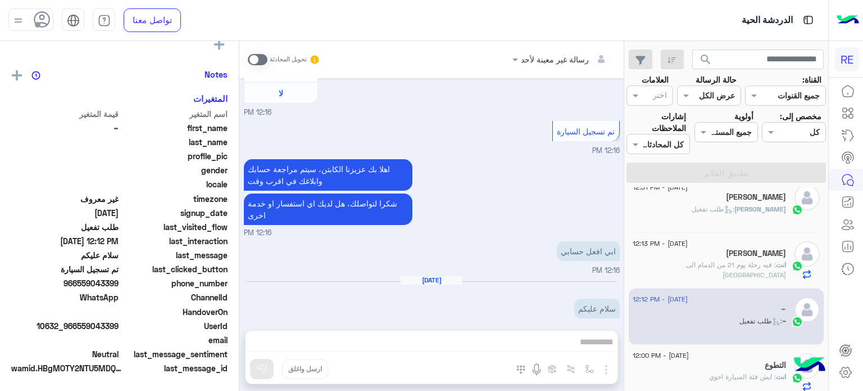
scroll to position [214, 0]
drag, startPoint x: 118, startPoint y: 325, endPoint x: 80, endPoint y: 328, distance: 37.8
click at [80, 328] on span "10632_966559043399" at bounding box center [64, 326] width 107 height 12
copy span "559043399"
click at [455, 339] on div "رسالة غير معينة لأحد تحويل المحادثة [DATE] كابتن � 12:15 PM اختر [DATE] الخدمات…" at bounding box center [431, 218] width 384 height 354
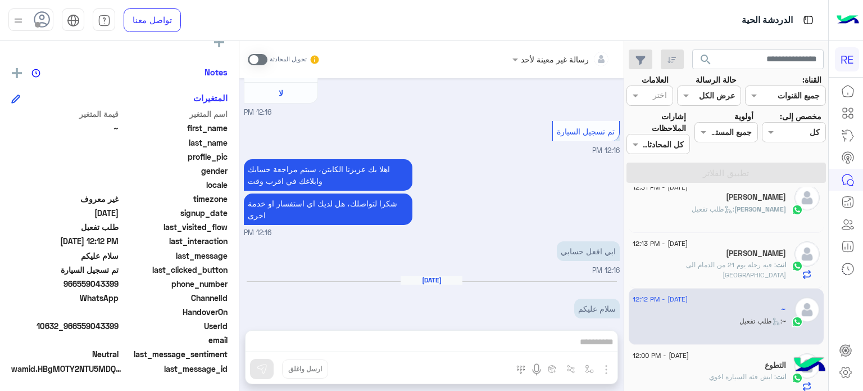
click at [259, 59] on span at bounding box center [258, 59] width 20 height 11
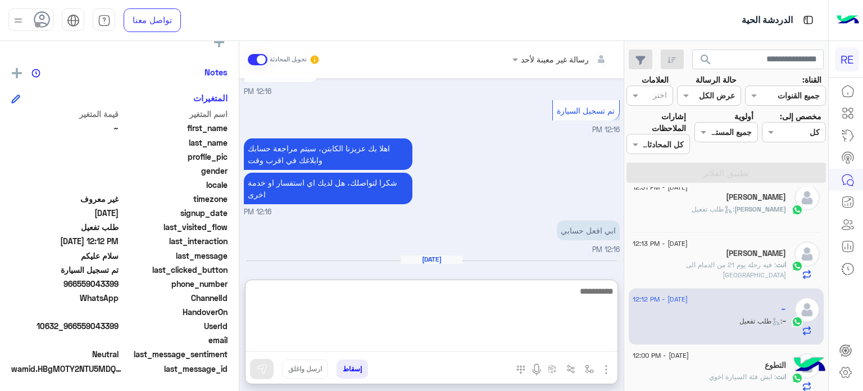
click at [403, 341] on textarea at bounding box center [432, 317] width 372 height 67
type textarea "**********"
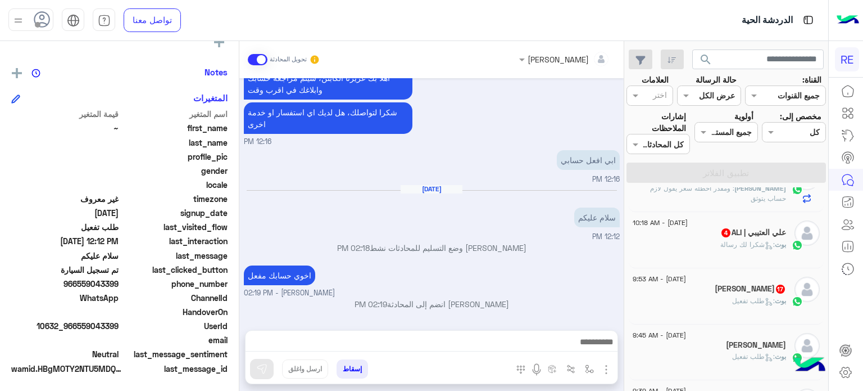
scroll to position [0, 0]
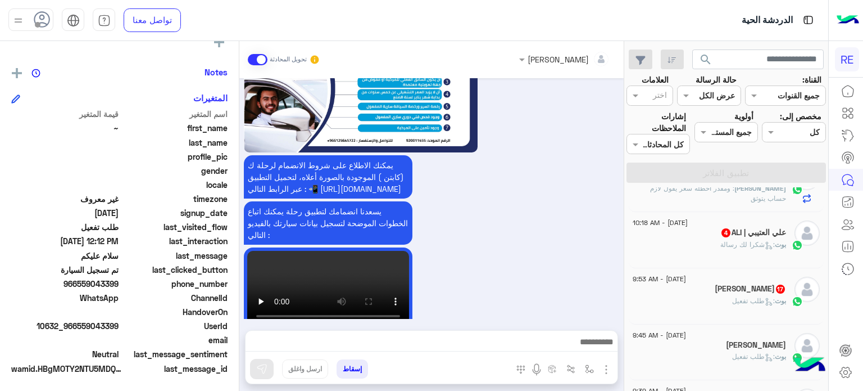
click at [701, 314] on div "بوت : طلب تفعيل" at bounding box center [709, 306] width 153 height 20
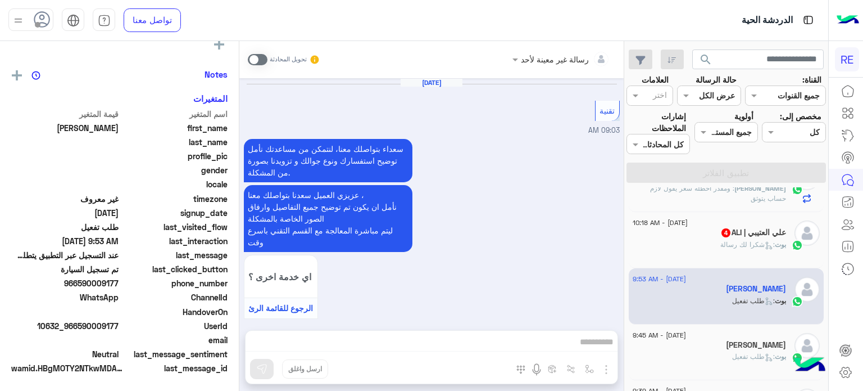
scroll to position [905, 0]
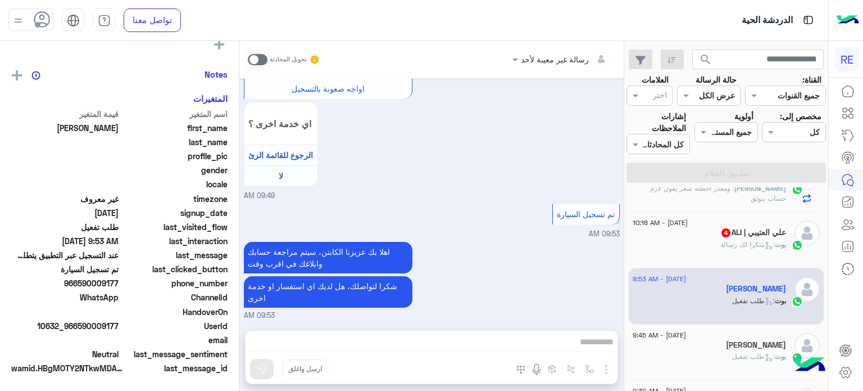
click at [732, 237] on h5 "علي العتيبي | ALI 4" at bounding box center [753, 233] width 66 height 10
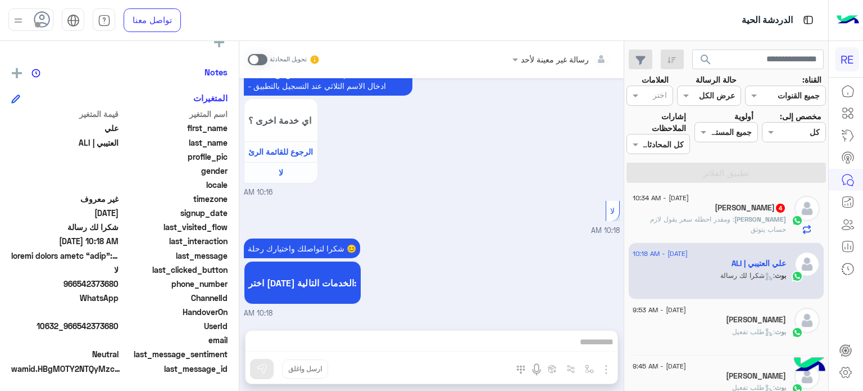
scroll to position [282, 0]
click at [692, 231] on div "[PERSON_NAME] : ومقدر احطله سعر يقول لازم حساب يتوثق" at bounding box center [709, 227] width 153 height 20
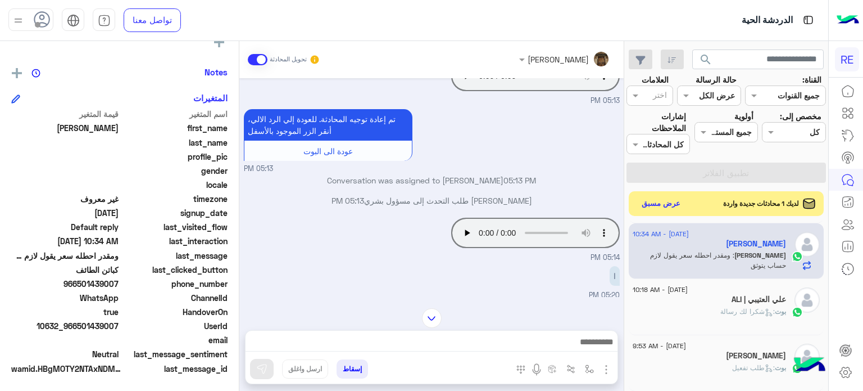
scroll to position [2115, 0]
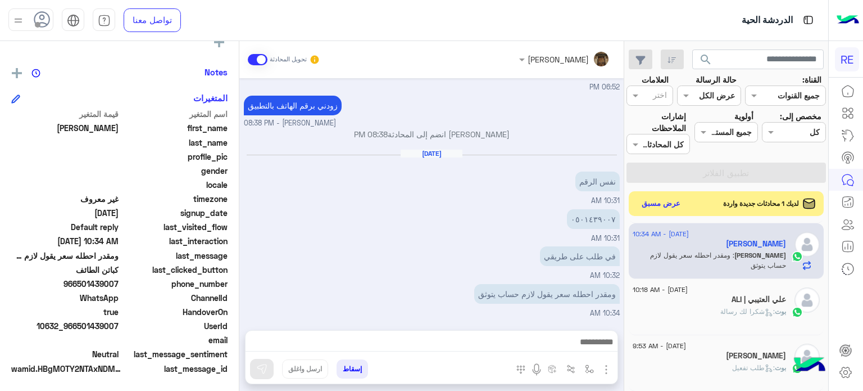
drag, startPoint x: 119, startPoint y: 323, endPoint x: 77, endPoint y: 326, distance: 42.3
click at [77, 326] on span "10632_966501439007" at bounding box center [64, 326] width 107 height 12
click at [78, 326] on span "10632_966501439007" at bounding box center [64, 326] width 107 height 12
drag, startPoint x: 78, startPoint y: 326, endPoint x: 87, endPoint y: 327, distance: 9.1
click at [87, 327] on span "10632_966501439007" at bounding box center [64, 326] width 107 height 12
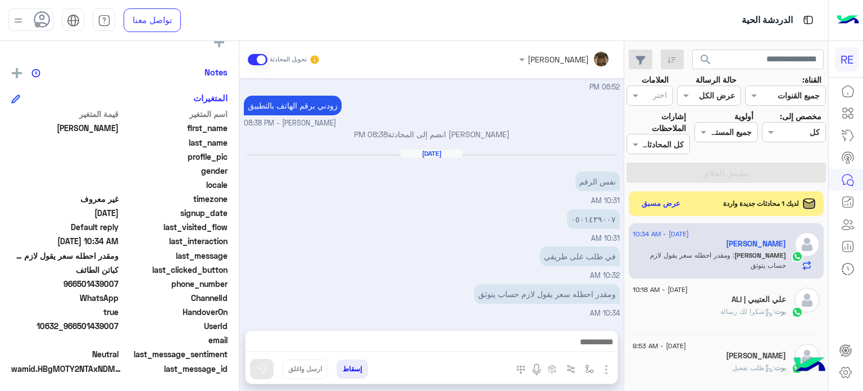
click at [87, 327] on span "10632_966501439007" at bounding box center [64, 326] width 107 height 12
drag, startPoint x: 80, startPoint y: 325, endPoint x: 120, endPoint y: 327, distance: 39.9
click at [119, 327] on span "10632_966501439007" at bounding box center [64, 326] width 107 height 12
copy span "501439007"
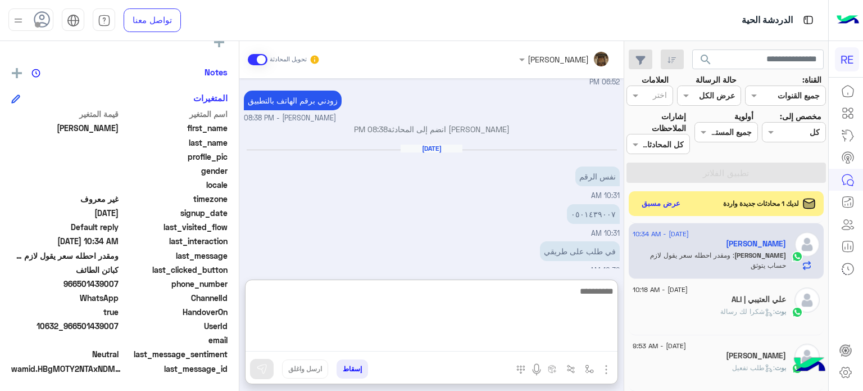
click at [507, 335] on textarea at bounding box center [432, 317] width 372 height 67
type textarea "**********"
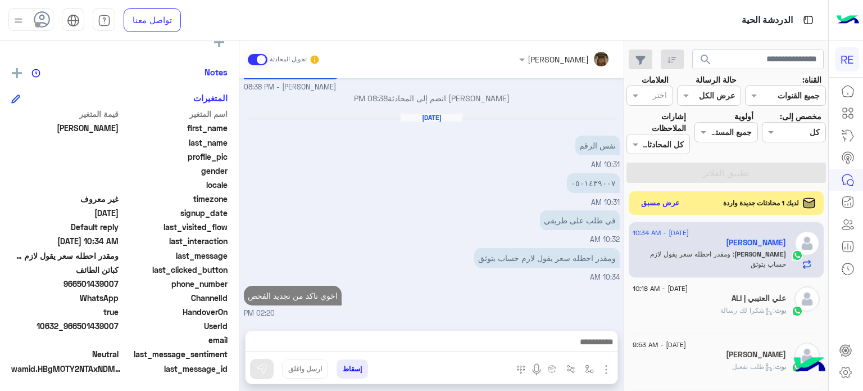
click at [656, 199] on button "عرض مسبق" at bounding box center [660, 203] width 47 height 15
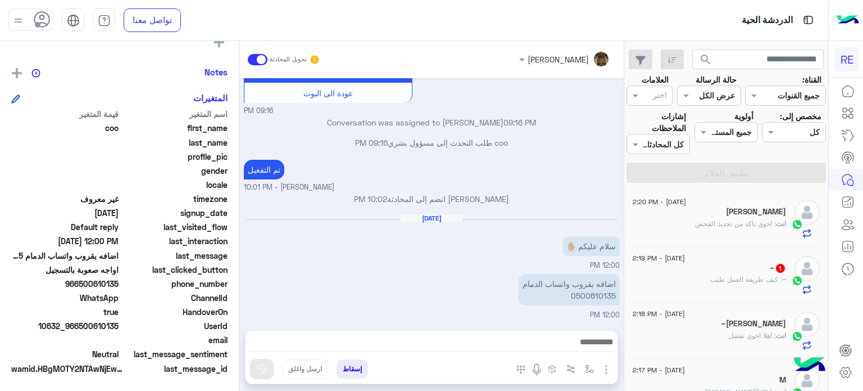
click at [711, 282] on span ": كيف طريقة العمل طيب" at bounding box center [746, 279] width 72 height 8
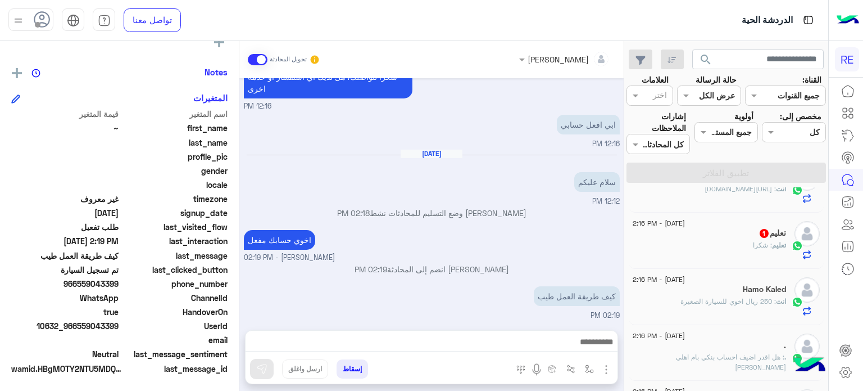
scroll to position [211, 0]
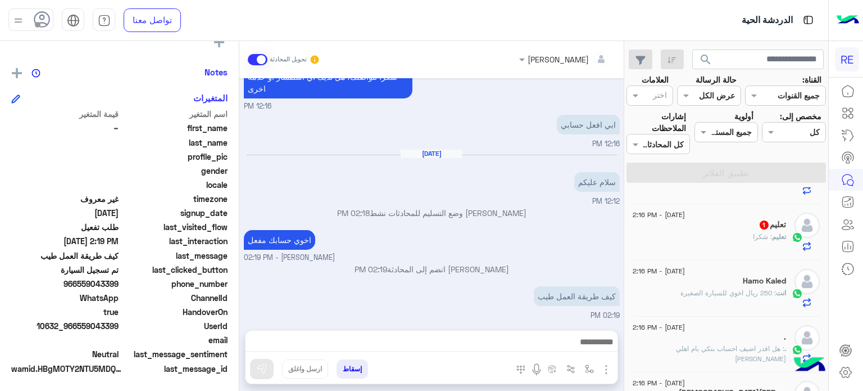
click at [762, 237] on span ": شكرا" at bounding box center [762, 236] width 19 height 8
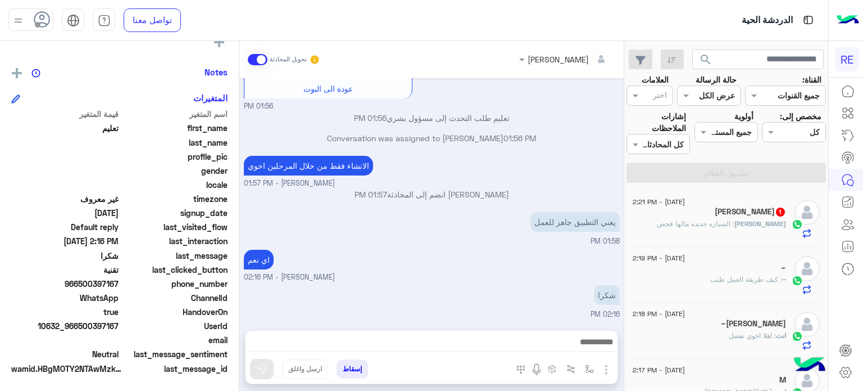
click at [734, 222] on span ": السياره جديده مالها فحص" at bounding box center [696, 223] width 78 height 8
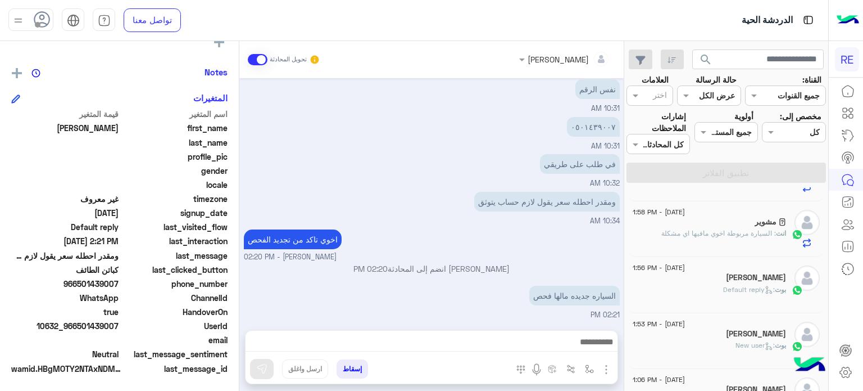
scroll to position [172, 0]
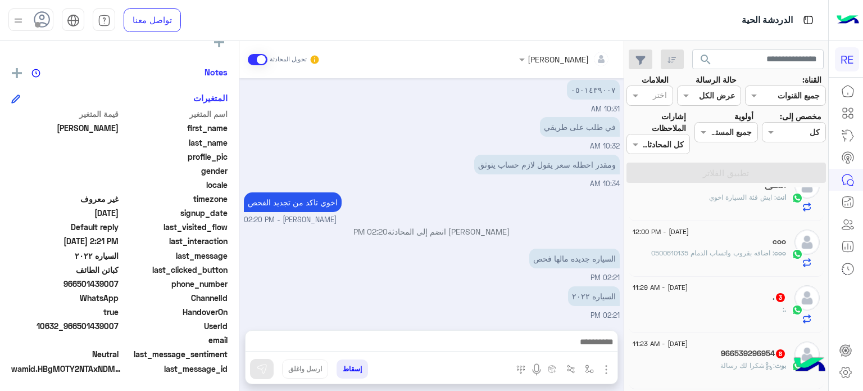
click at [716, 301] on div ". 3" at bounding box center [709, 298] width 153 height 12
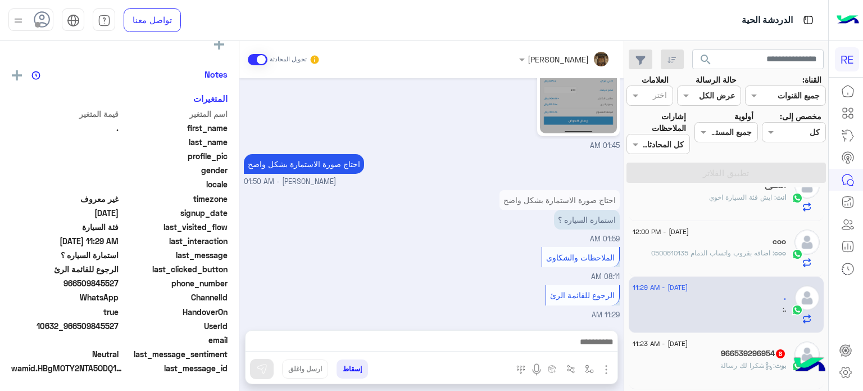
click at [731, 353] on h5 "966539296954 8" at bounding box center [753, 353] width 65 height 10
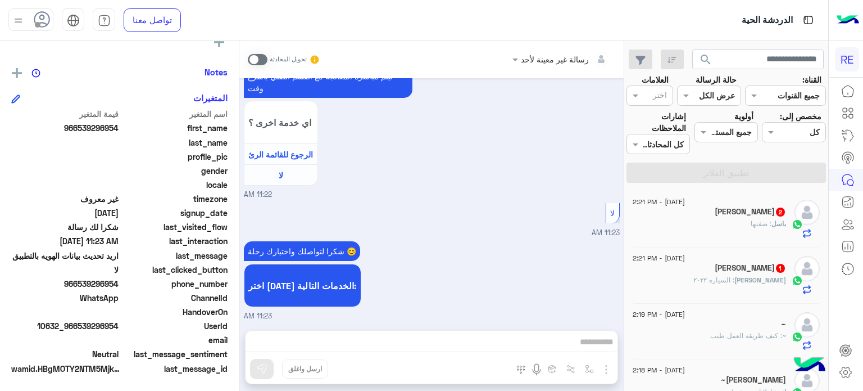
click at [706, 284] on div "Ali : السياره ٢٠٢٢" at bounding box center [709, 285] width 153 height 20
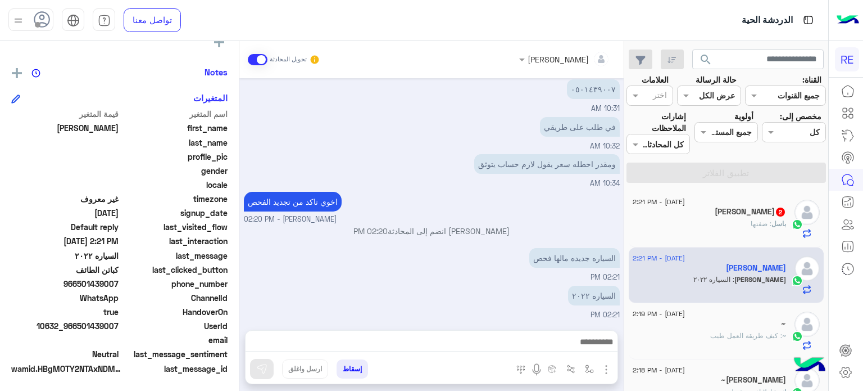
click at [685, 202] on span "[DATE] - 2:21 PM" at bounding box center [659, 202] width 52 height 10
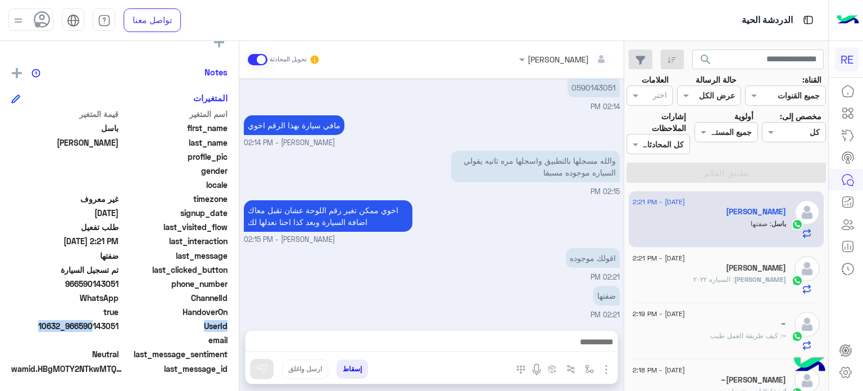
drag, startPoint x: 121, startPoint y: 328, endPoint x: 92, endPoint y: 325, distance: 29.9
click at [92, 325] on div "UserId 10632_966590143051" at bounding box center [119, 327] width 216 height 14
click at [91, 321] on span "10632_966590143051" at bounding box center [64, 326] width 107 height 12
drag, startPoint x: 81, startPoint y: 325, endPoint x: 119, endPoint y: 326, distance: 37.1
click at [119, 326] on span "10632_966590143051" at bounding box center [64, 326] width 107 height 12
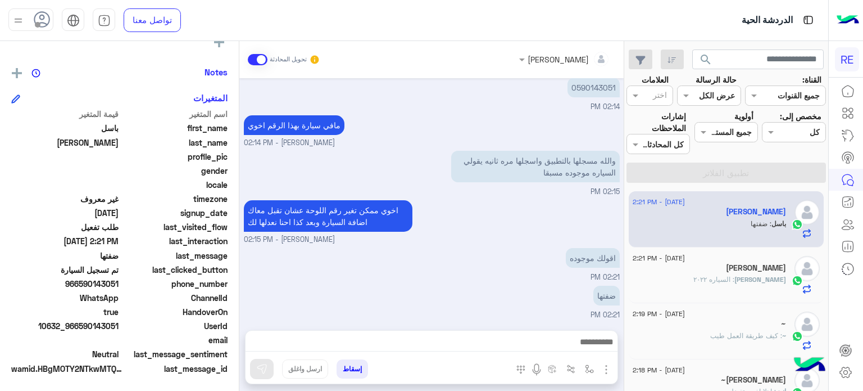
copy span "590143051"
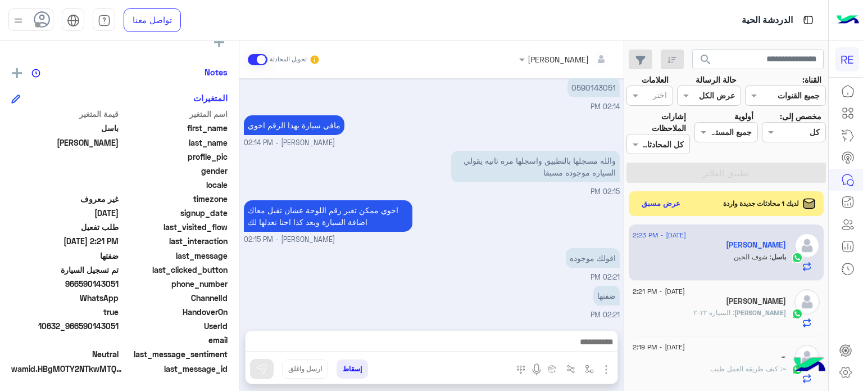
scroll to position [174, 0]
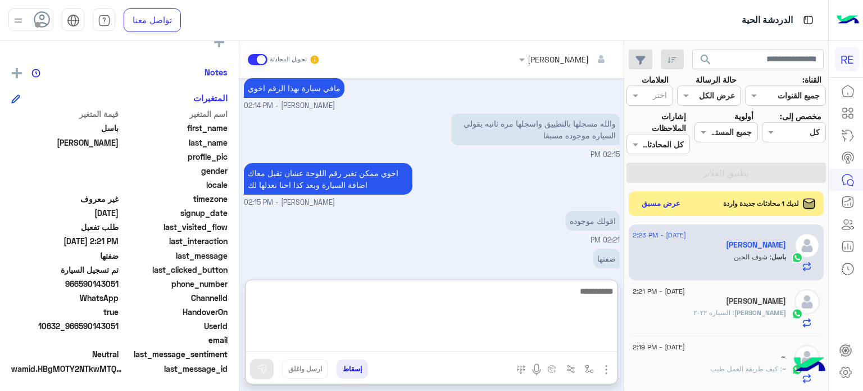
click at [465, 350] on textarea at bounding box center [432, 317] width 372 height 67
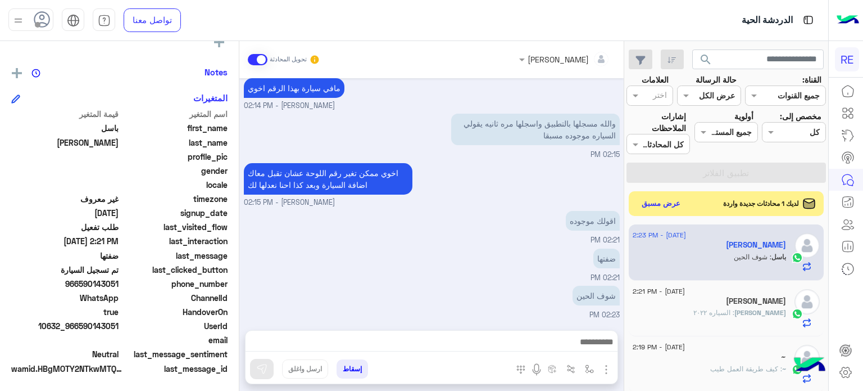
click at [436, 264] on div "ضفتها 02:21 PM" at bounding box center [432, 265] width 376 height 38
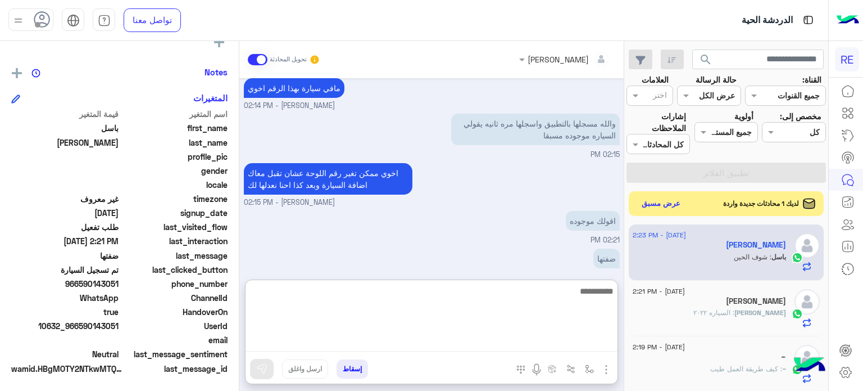
click at [463, 334] on textarea at bounding box center [432, 317] width 372 height 67
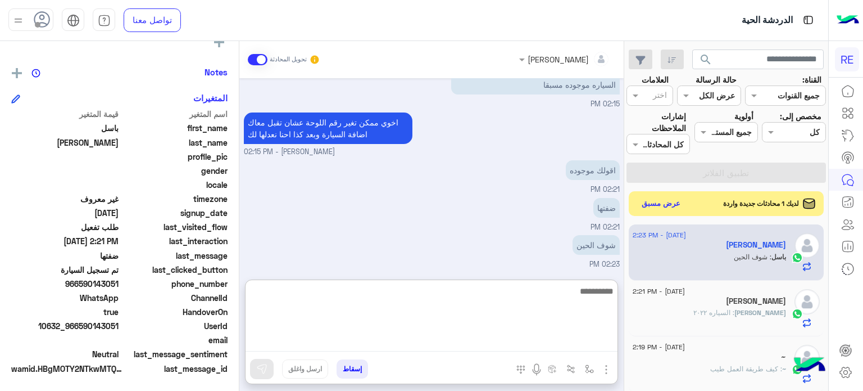
click at [503, 294] on textarea at bounding box center [432, 317] width 372 height 67
type textarea "**********"
type textarea "*"
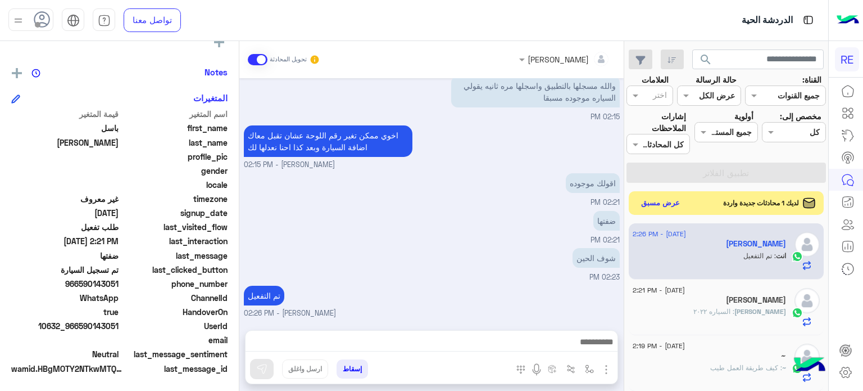
scroll to position [210, 0]
click at [659, 202] on button "عرض مسبق" at bounding box center [660, 203] width 47 height 15
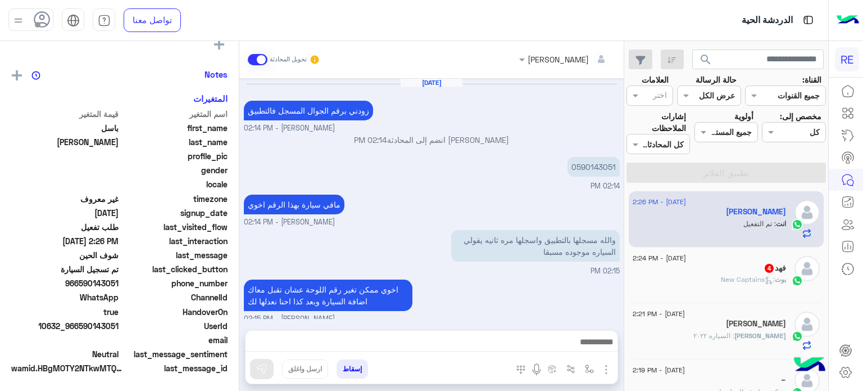
scroll to position [152, 0]
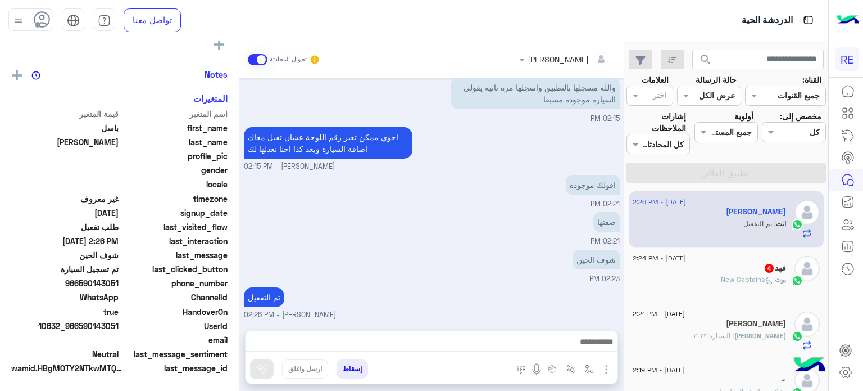
click at [735, 275] on span "بوت : New Captains" at bounding box center [753, 279] width 65 height 8
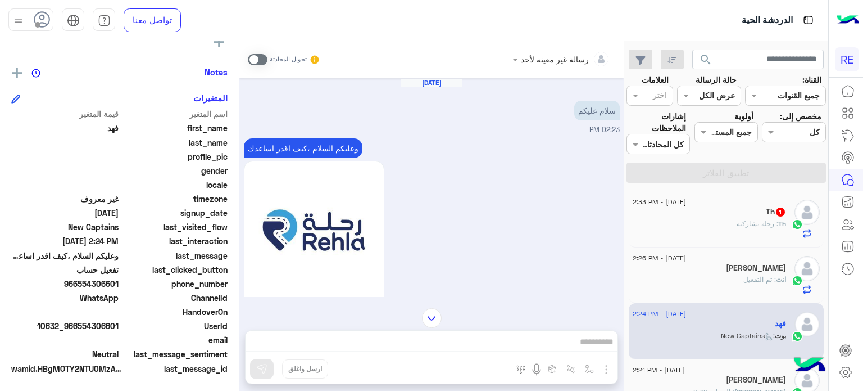
click at [710, 214] on div "Th 1" at bounding box center [709, 213] width 153 height 12
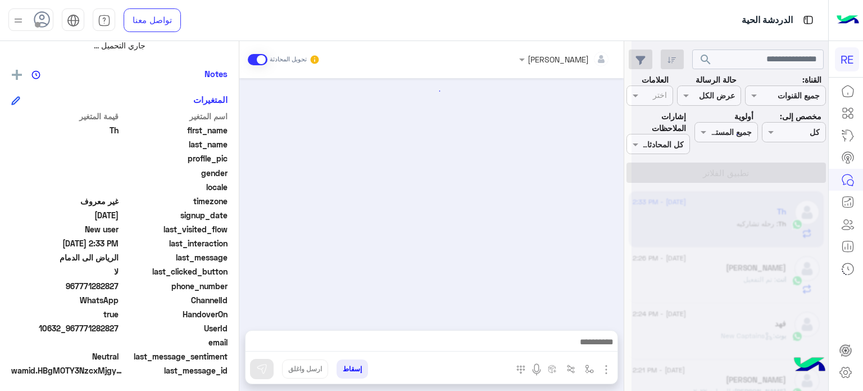
scroll to position [249, 0]
